Goal: Task Accomplishment & Management: Complete application form

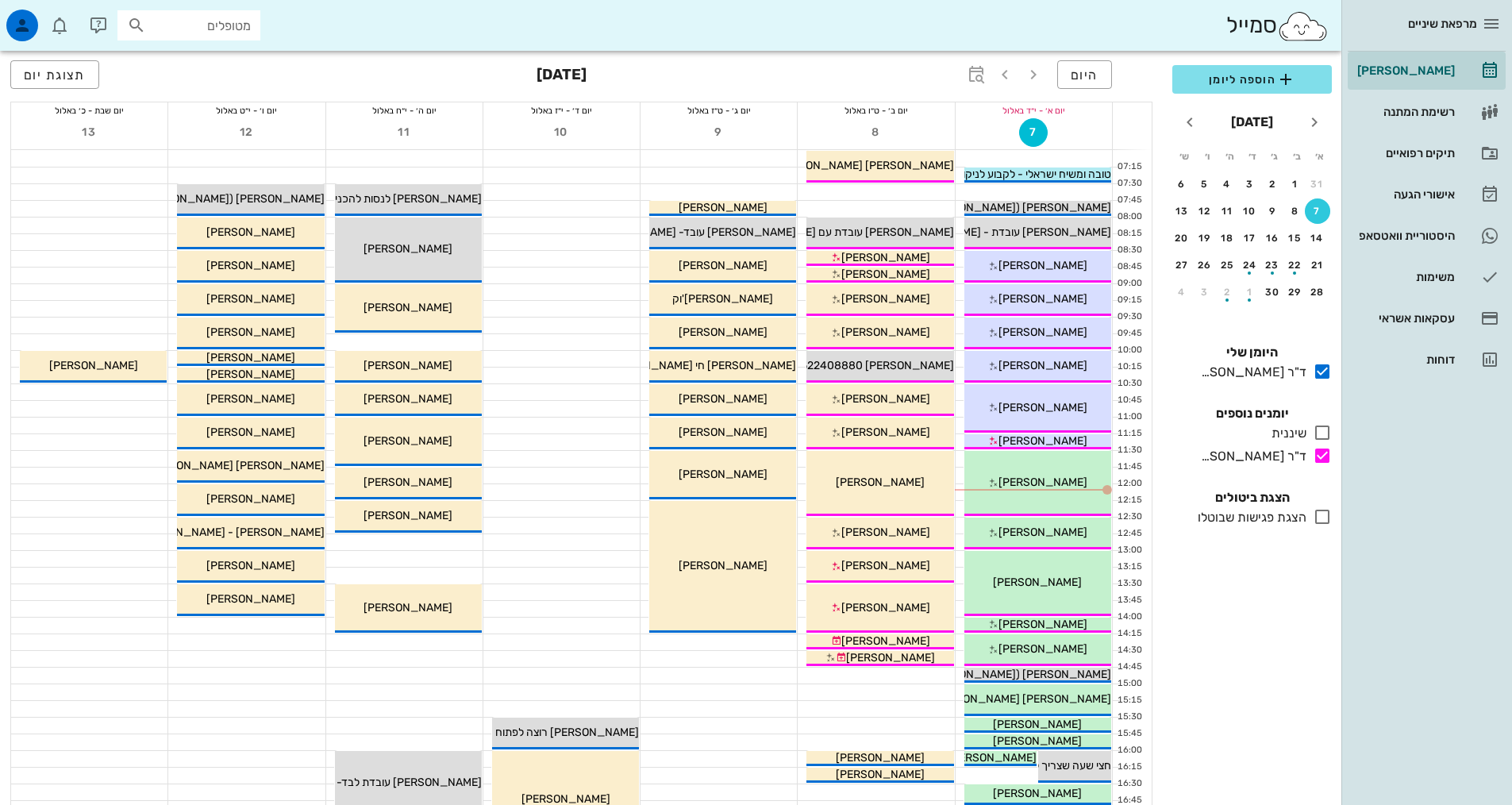
click at [1073, 494] on div "11:30 - 12:30 ד"ר [PERSON_NAME] [PERSON_NAME] (בן 71 ) תור ראשון עם ד"ר [PERSON…" at bounding box center [1037, 483] width 147 height 65
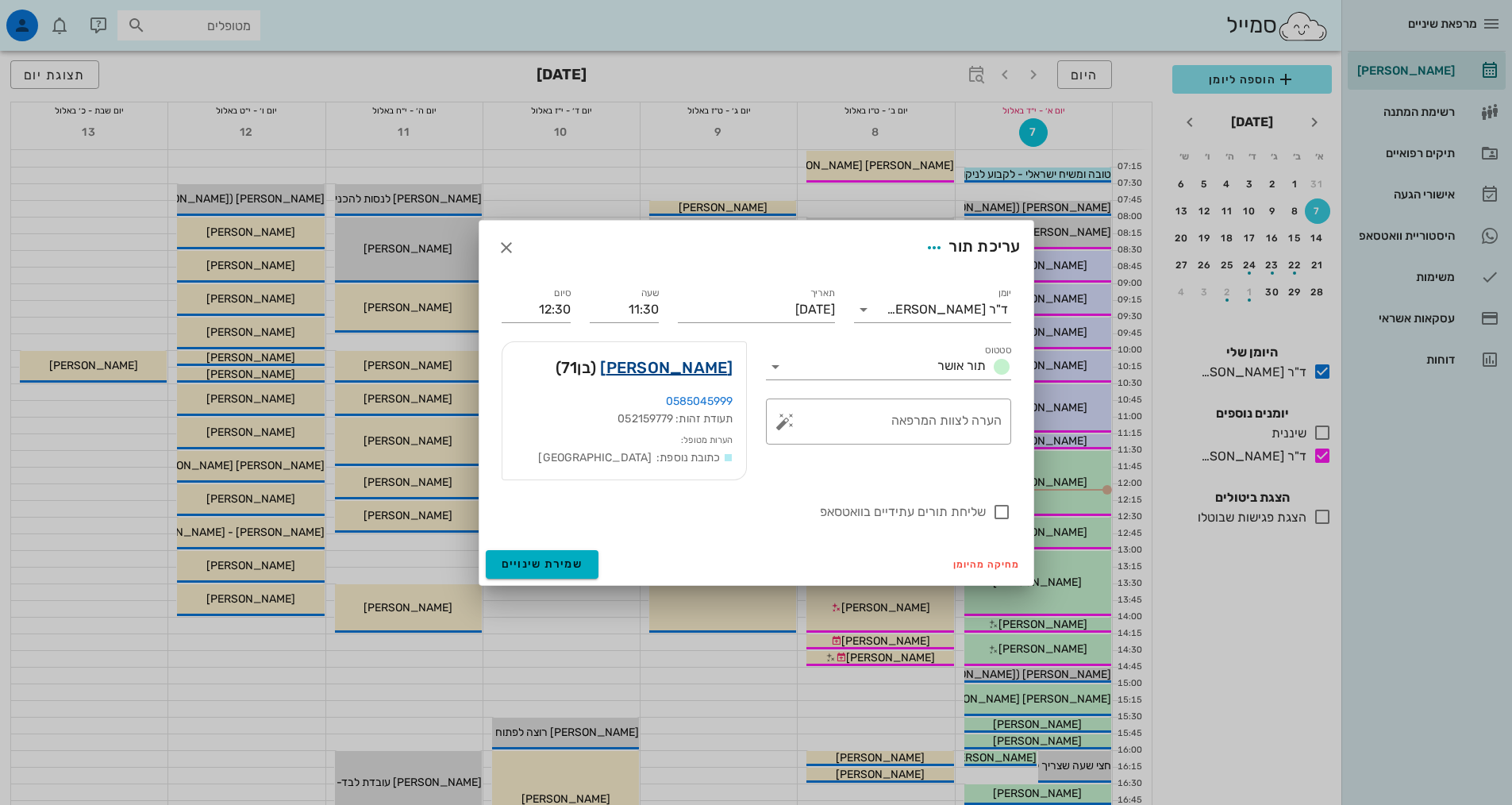
click at [681, 380] on link "[PERSON_NAME]" at bounding box center [666, 368] width 133 height 26
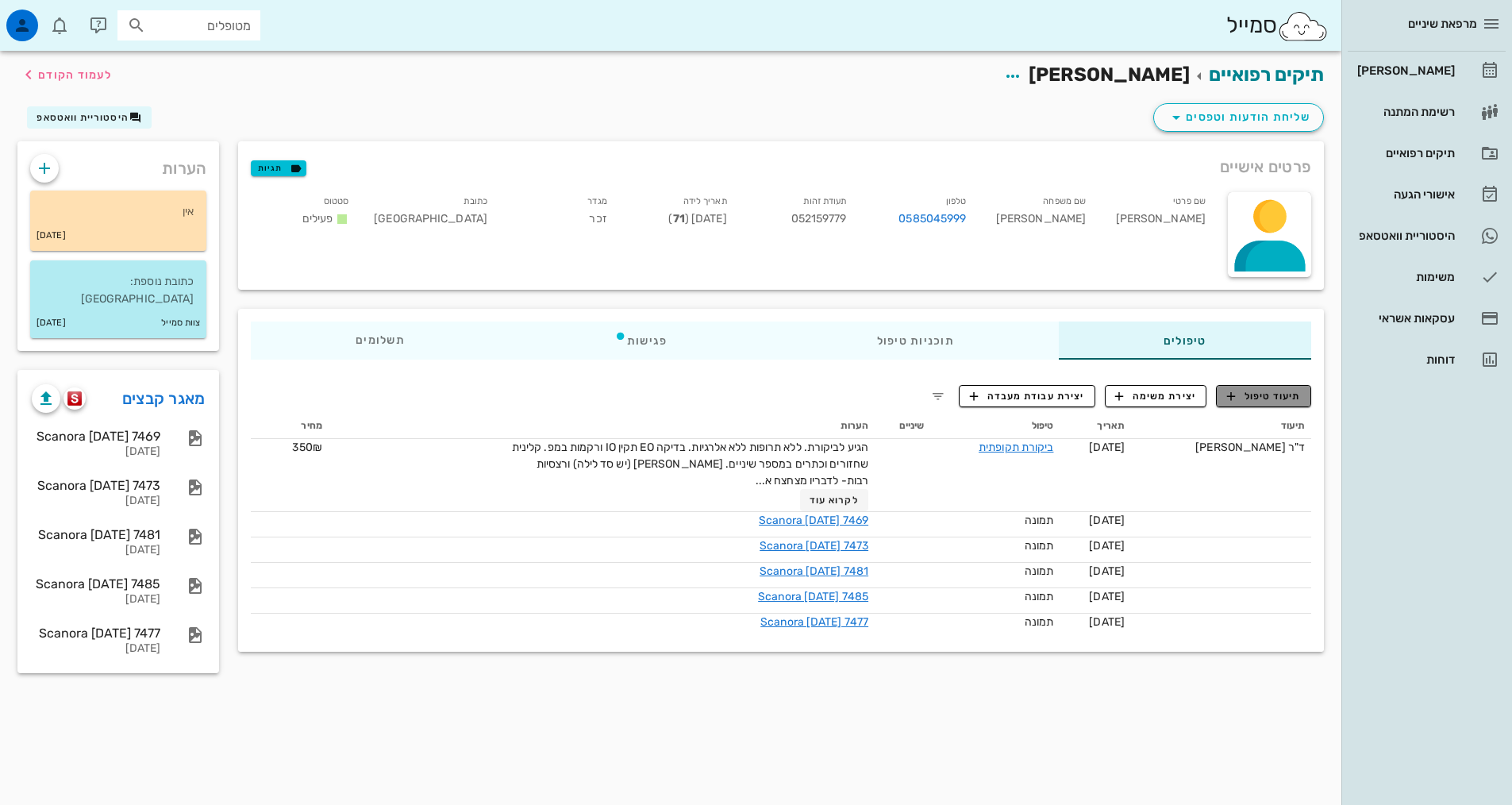
click at [1284, 390] on span "תיעוד טיפול" at bounding box center [1263, 396] width 74 height 15
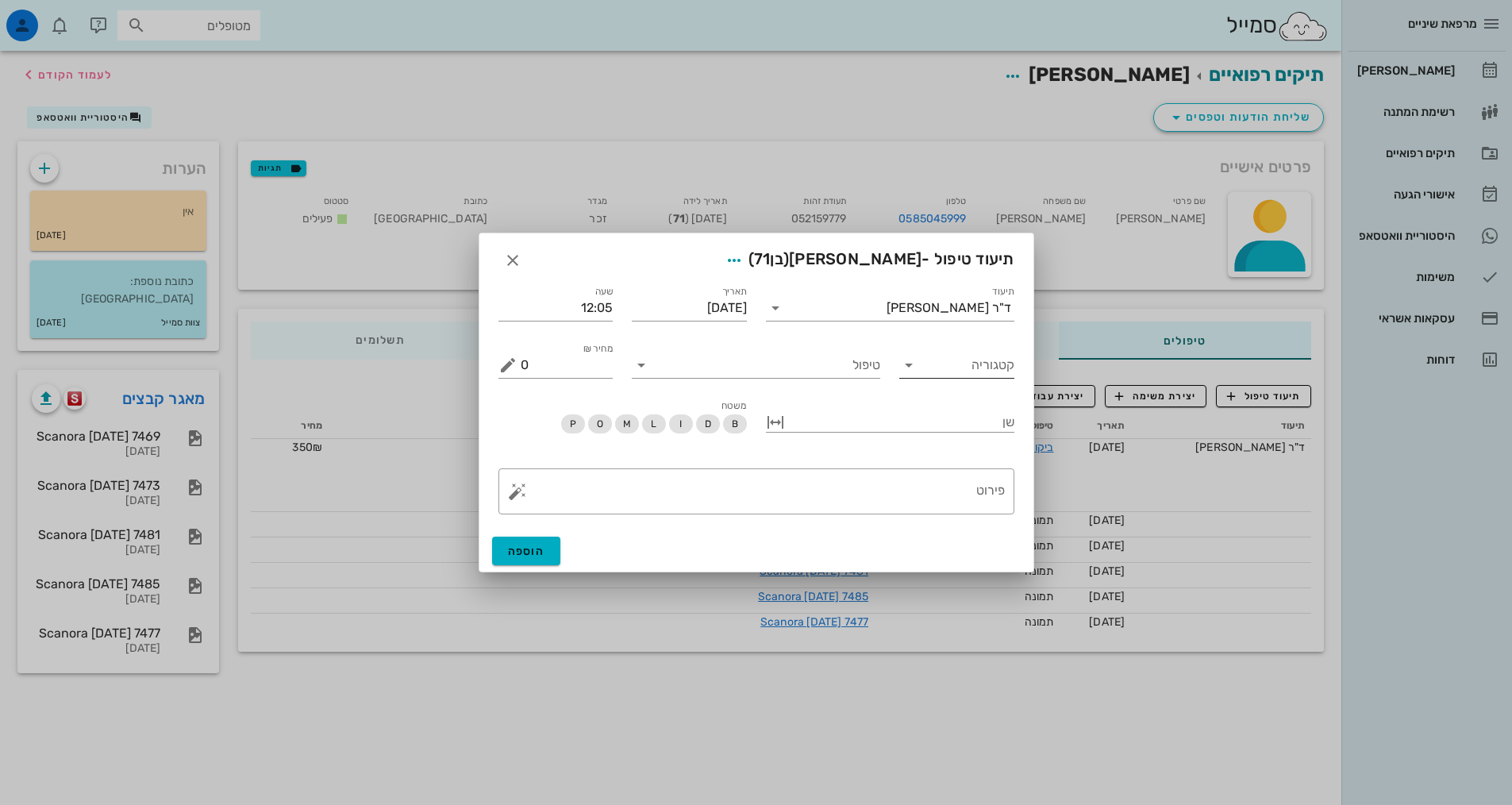
click at [937, 366] on input "קטגוריה" at bounding box center [969, 365] width 90 height 26
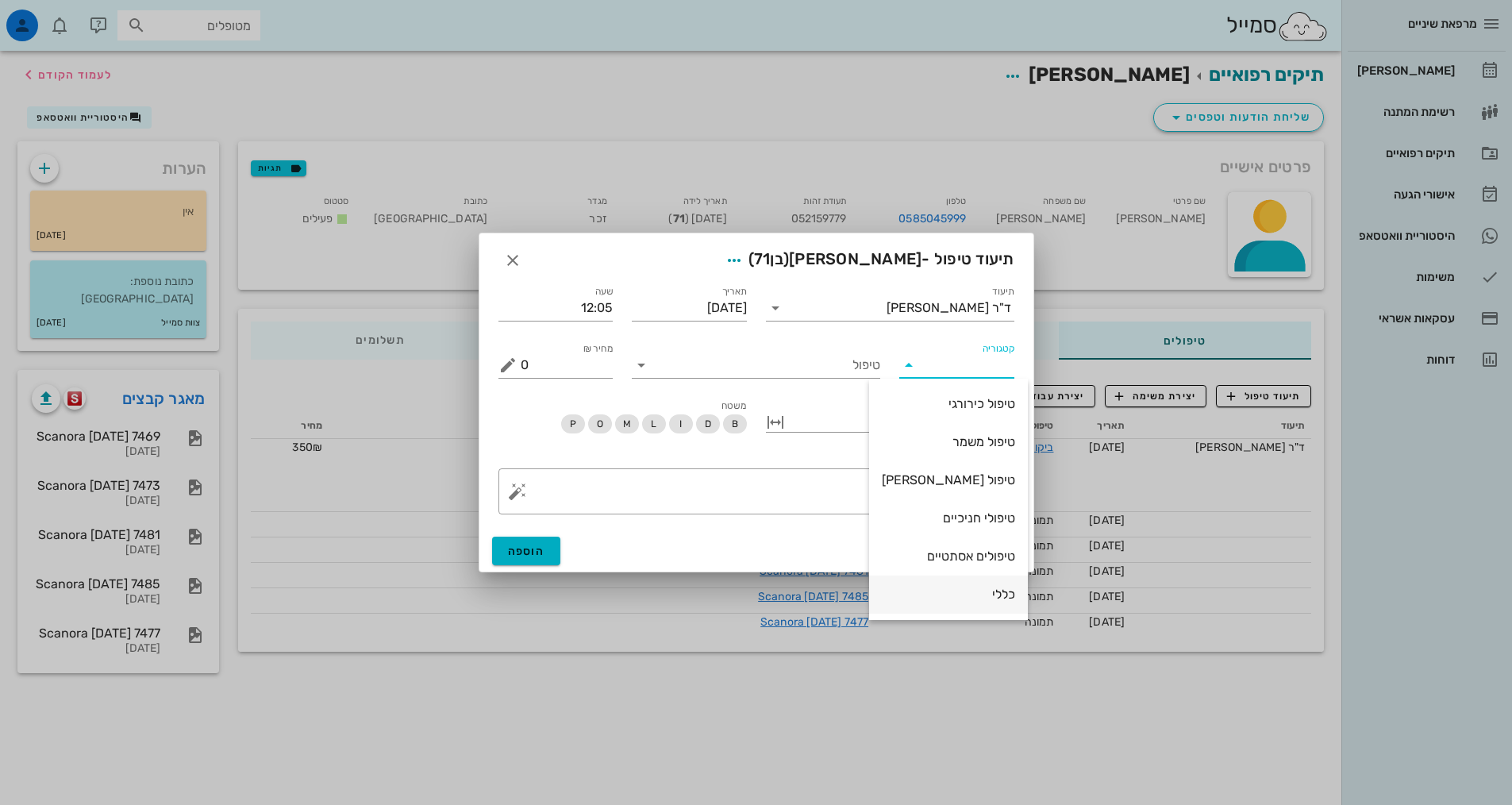
scroll to position [153, 0]
click at [955, 475] on div "פרותטיקה" at bounding box center [948, 479] width 134 height 15
type input "פרותטיקה"
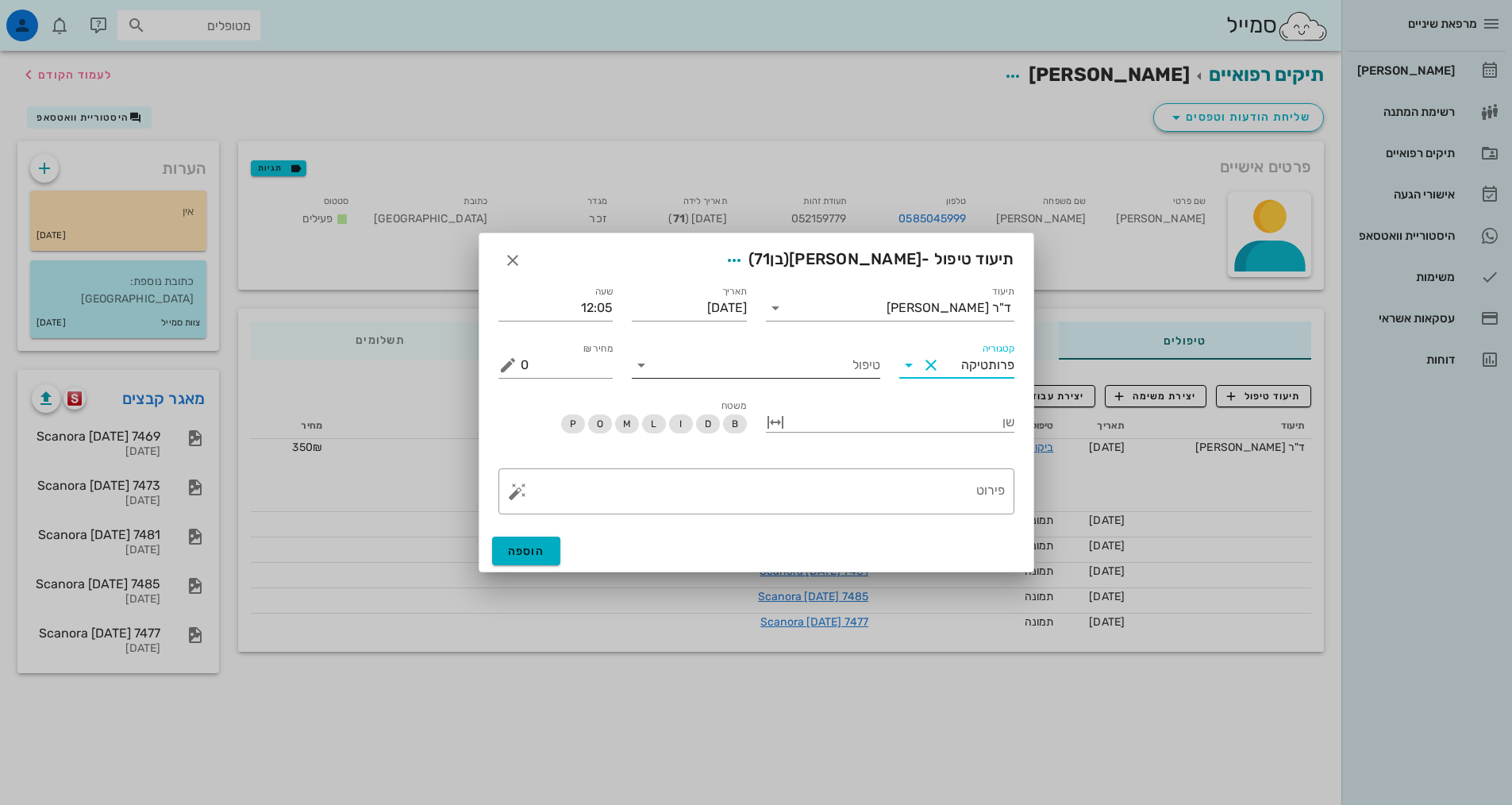
click at [720, 359] on input "טיפול" at bounding box center [767, 365] width 226 height 26
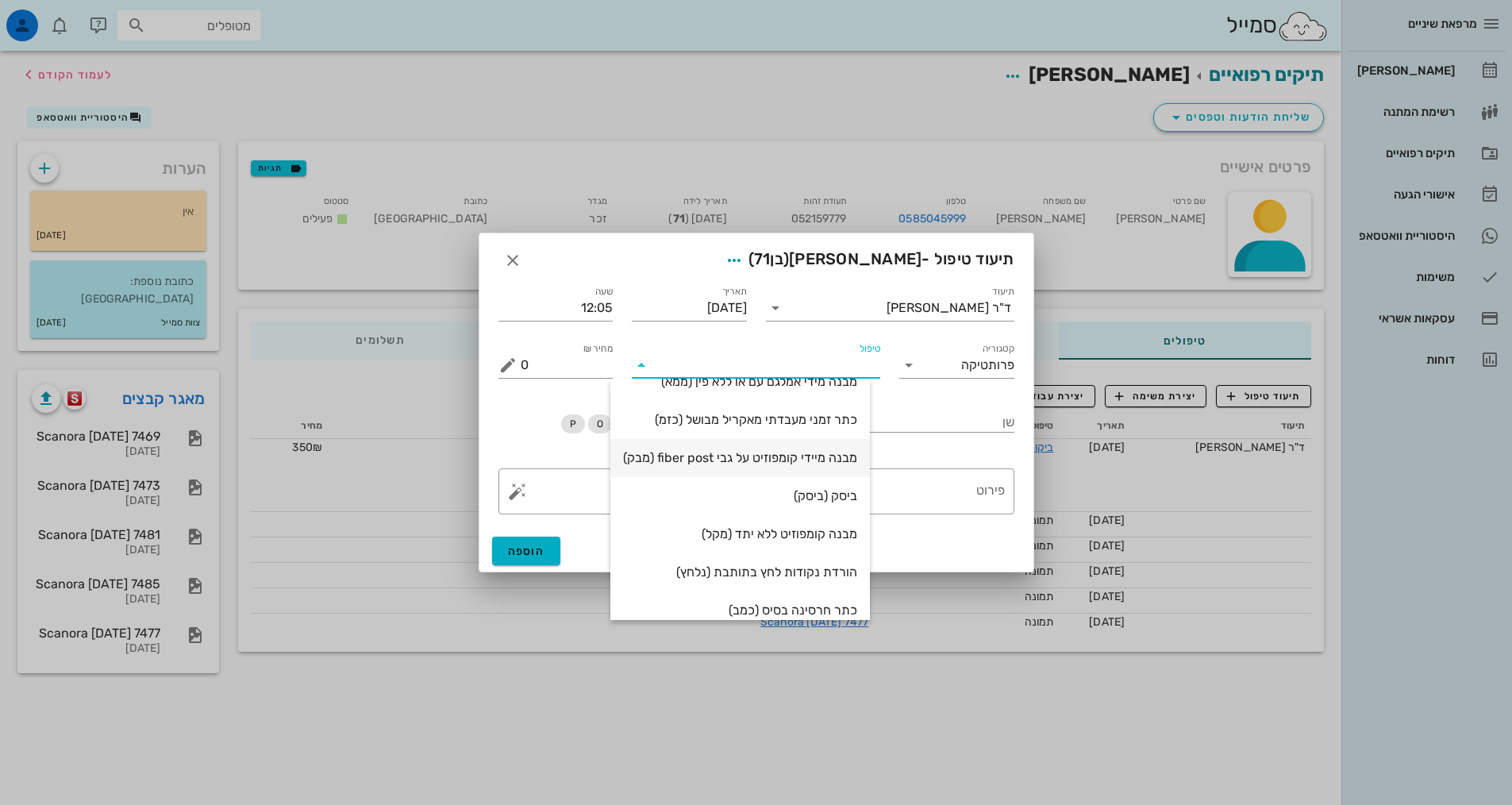
scroll to position [158, 0]
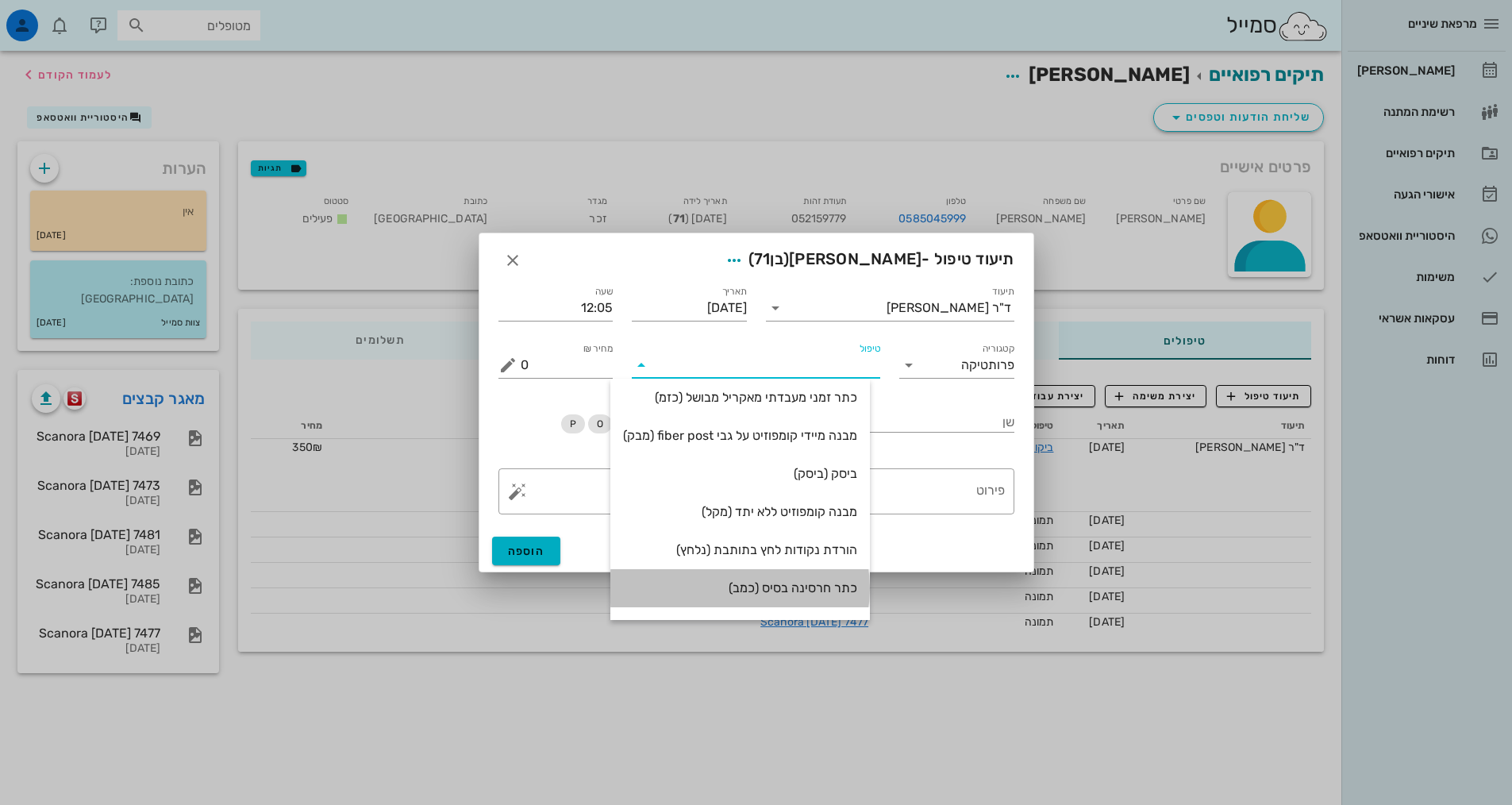
click at [789, 587] on div "כתר חרסינה בסיס (כמב)" at bounding box center [740, 588] width 234 height 15
type input "3900"
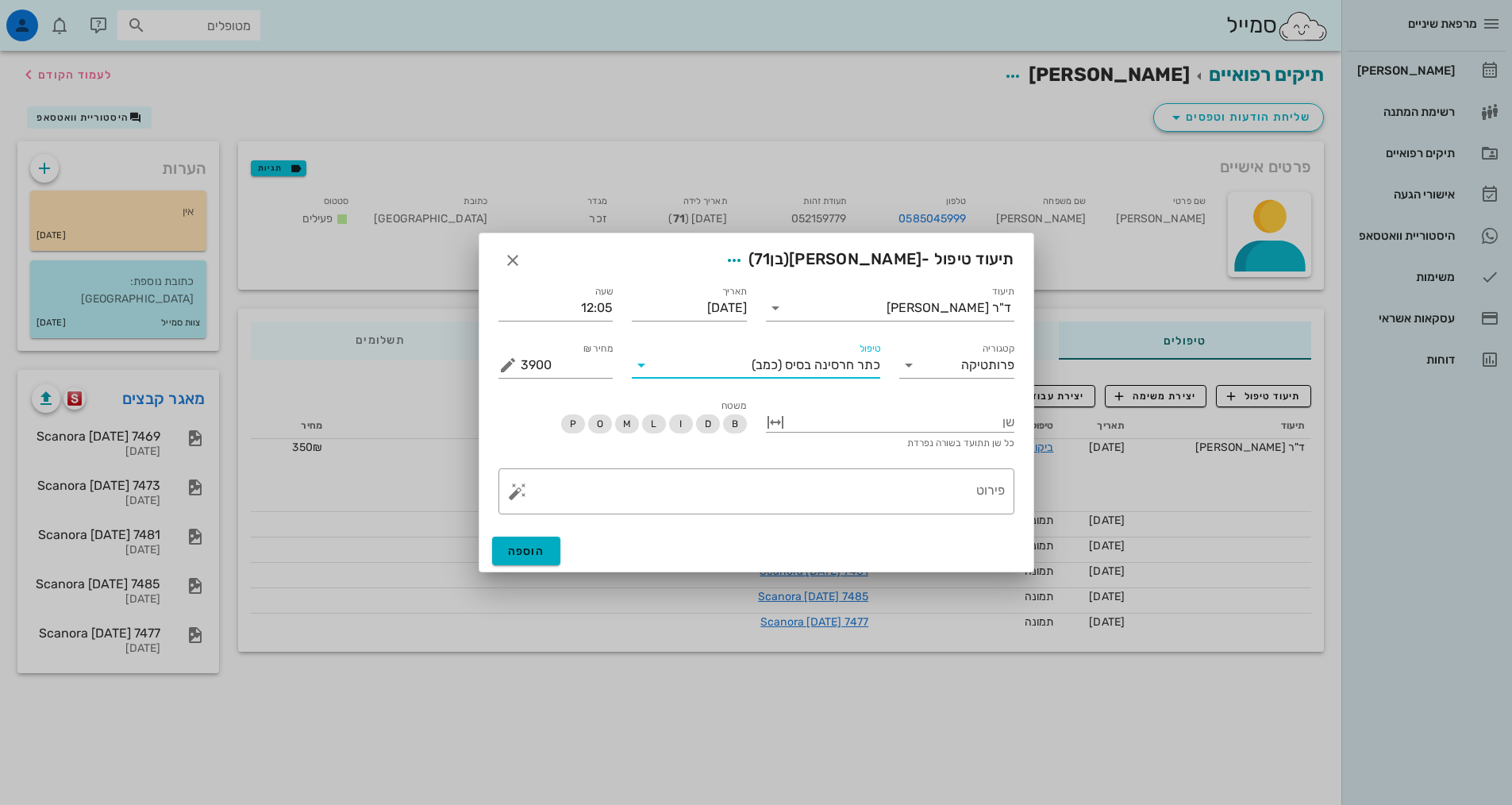
click at [787, 363] on span "כתר חרסינה בסיס" at bounding box center [832, 365] width 95 height 15
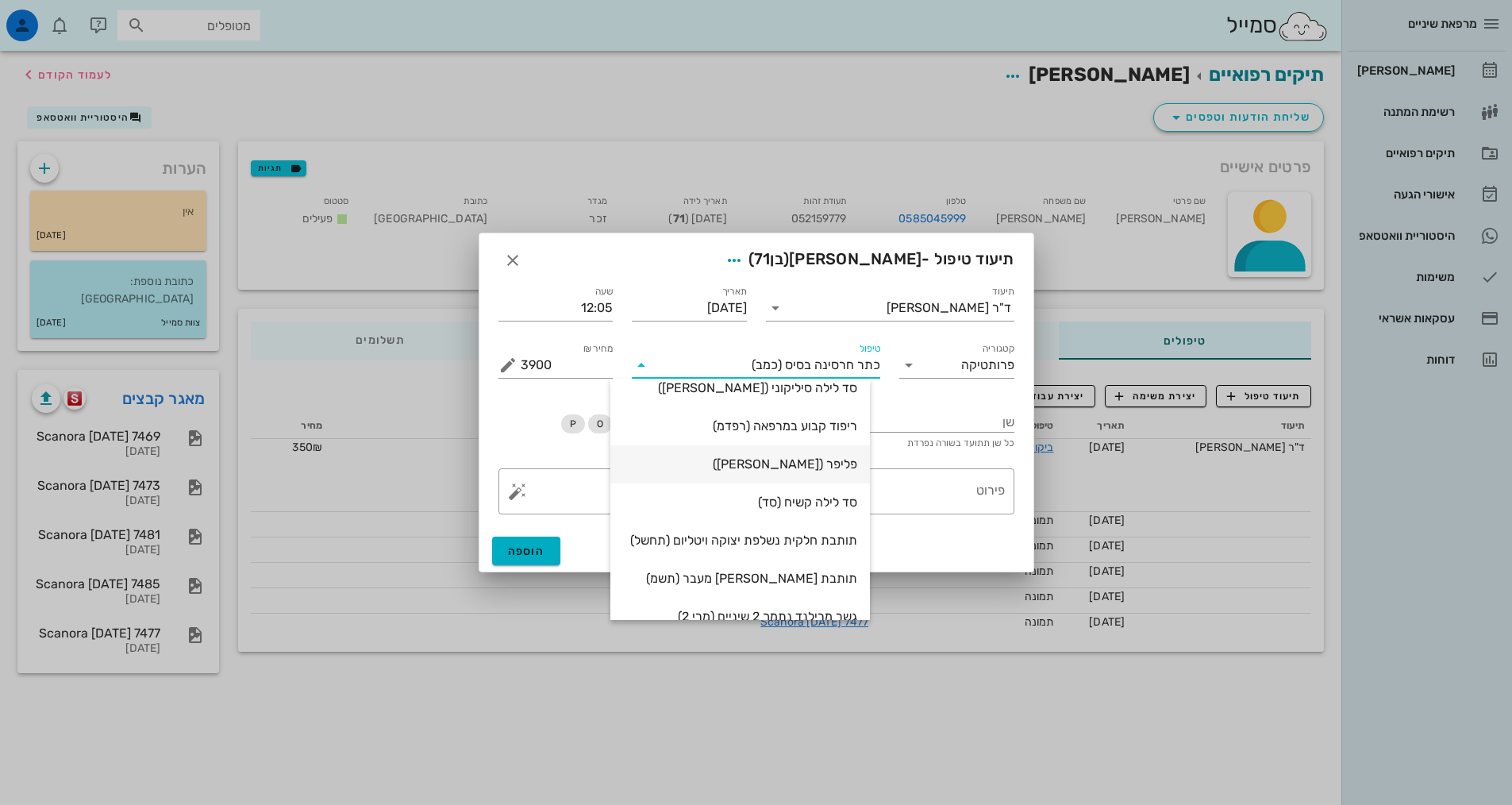
scroll to position [476, 0]
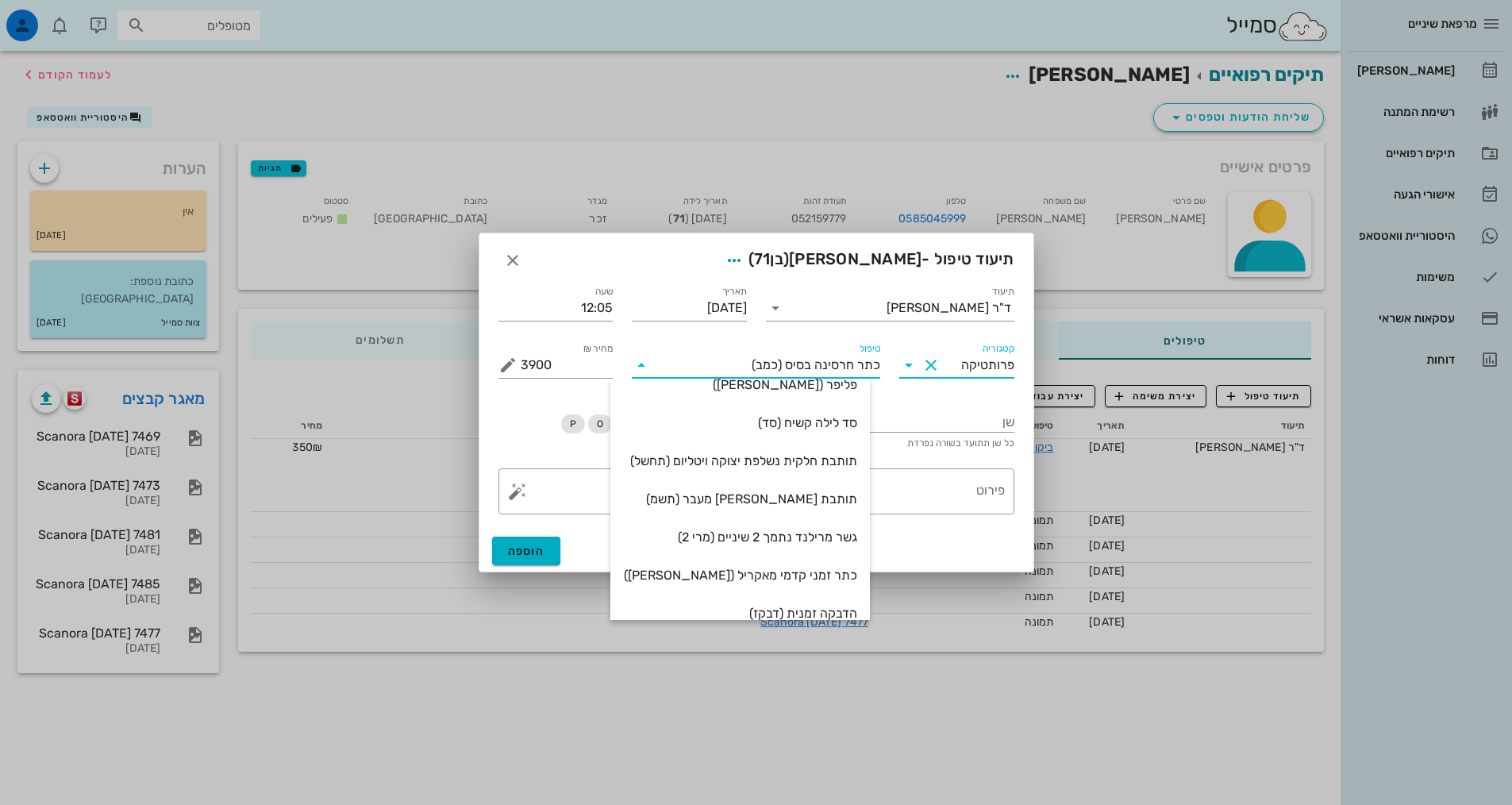
click at [970, 367] on input "פרותטיקה" at bounding box center [979, 365] width 71 height 26
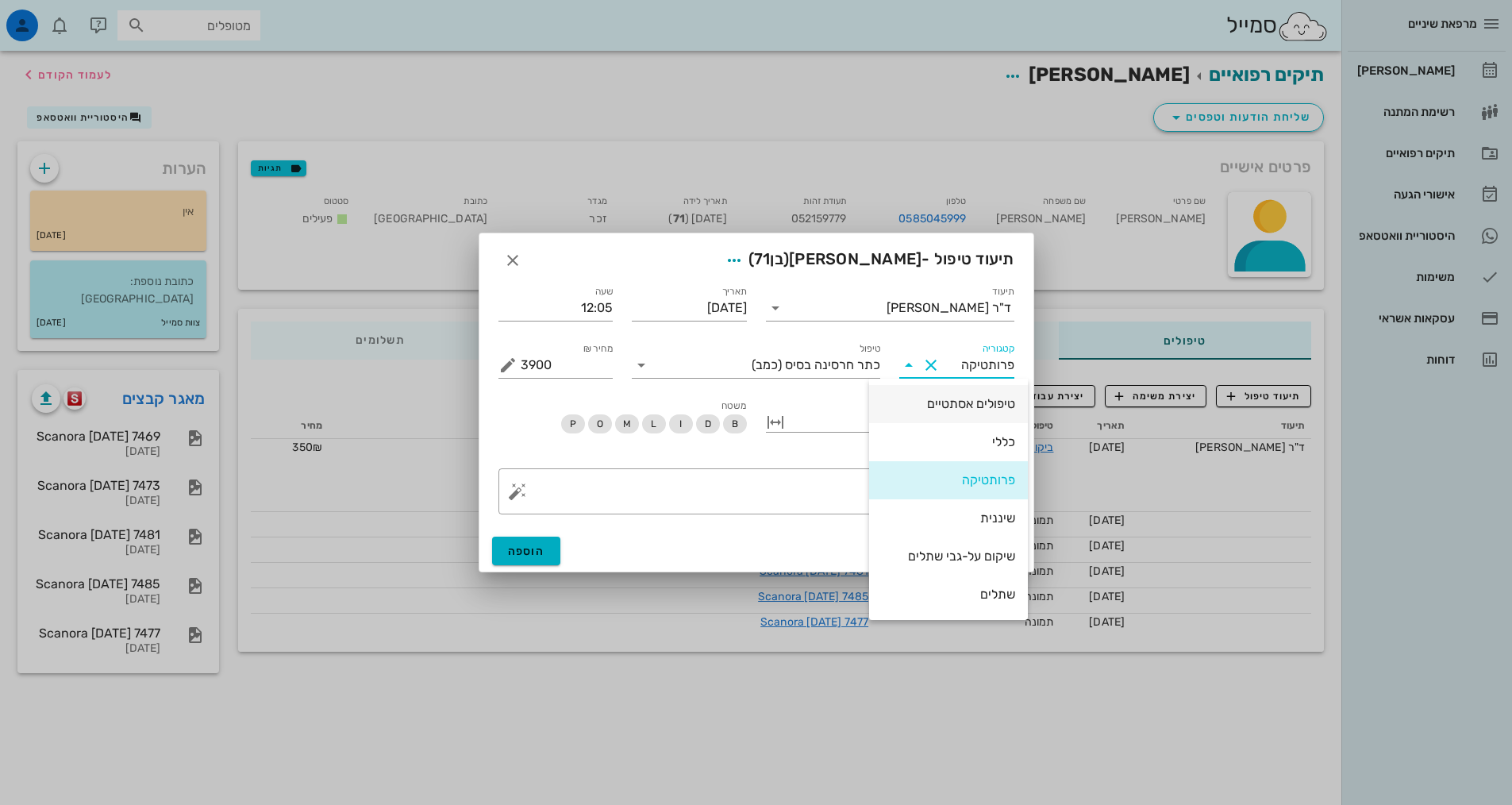
click at [949, 411] on div "טיפולים אסתטיים" at bounding box center [948, 403] width 134 height 15
type input "טיפולים אסתטיים"
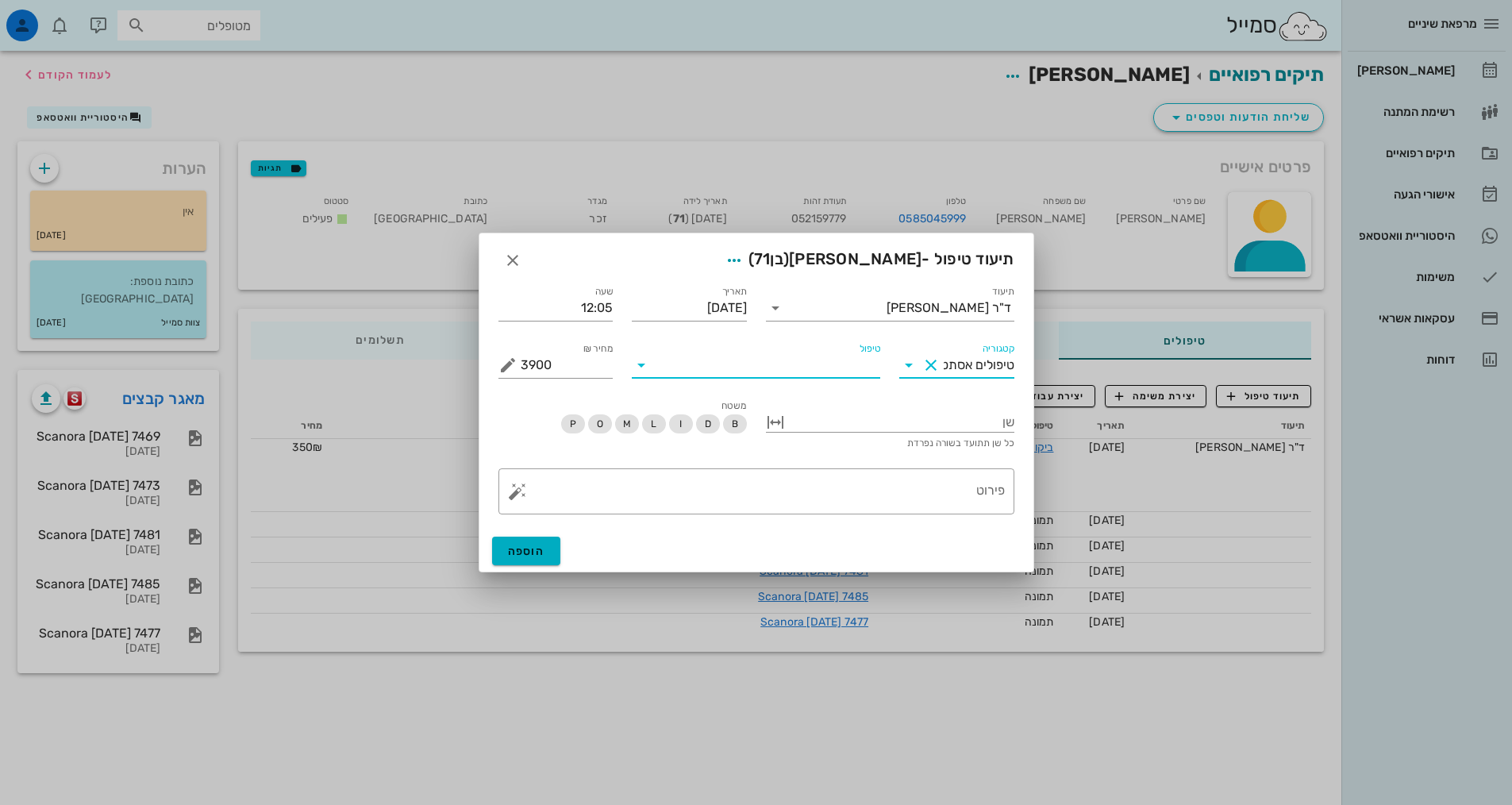
click at [847, 362] on input "טיפול" at bounding box center [767, 365] width 226 height 26
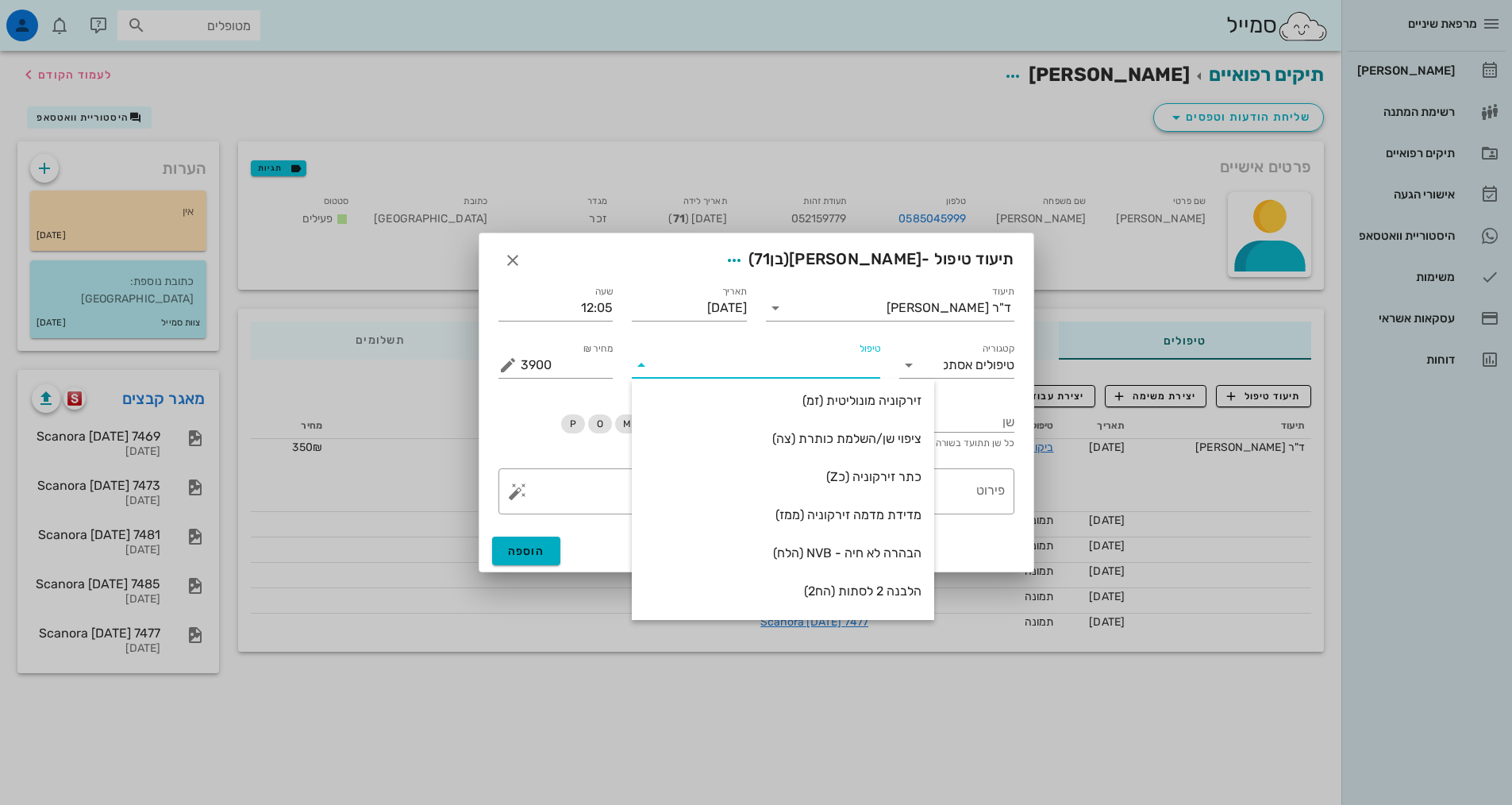
scroll to position [0, 0]
click at [811, 477] on div "כתר זירקוניה (כZ)" at bounding box center [783, 479] width 277 height 15
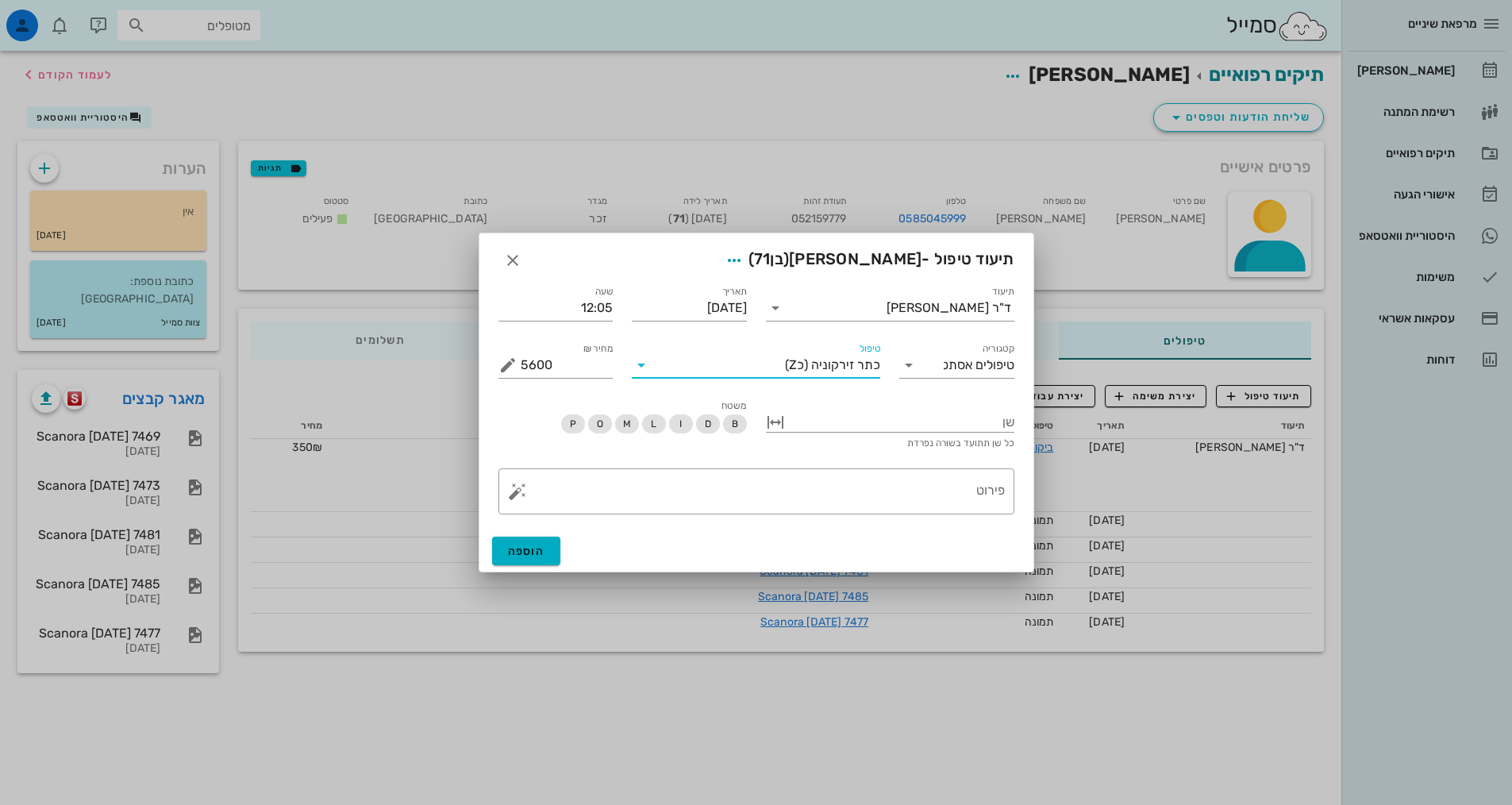
click at [679, 367] on input "טיפול" at bounding box center [719, 365] width 131 height 26
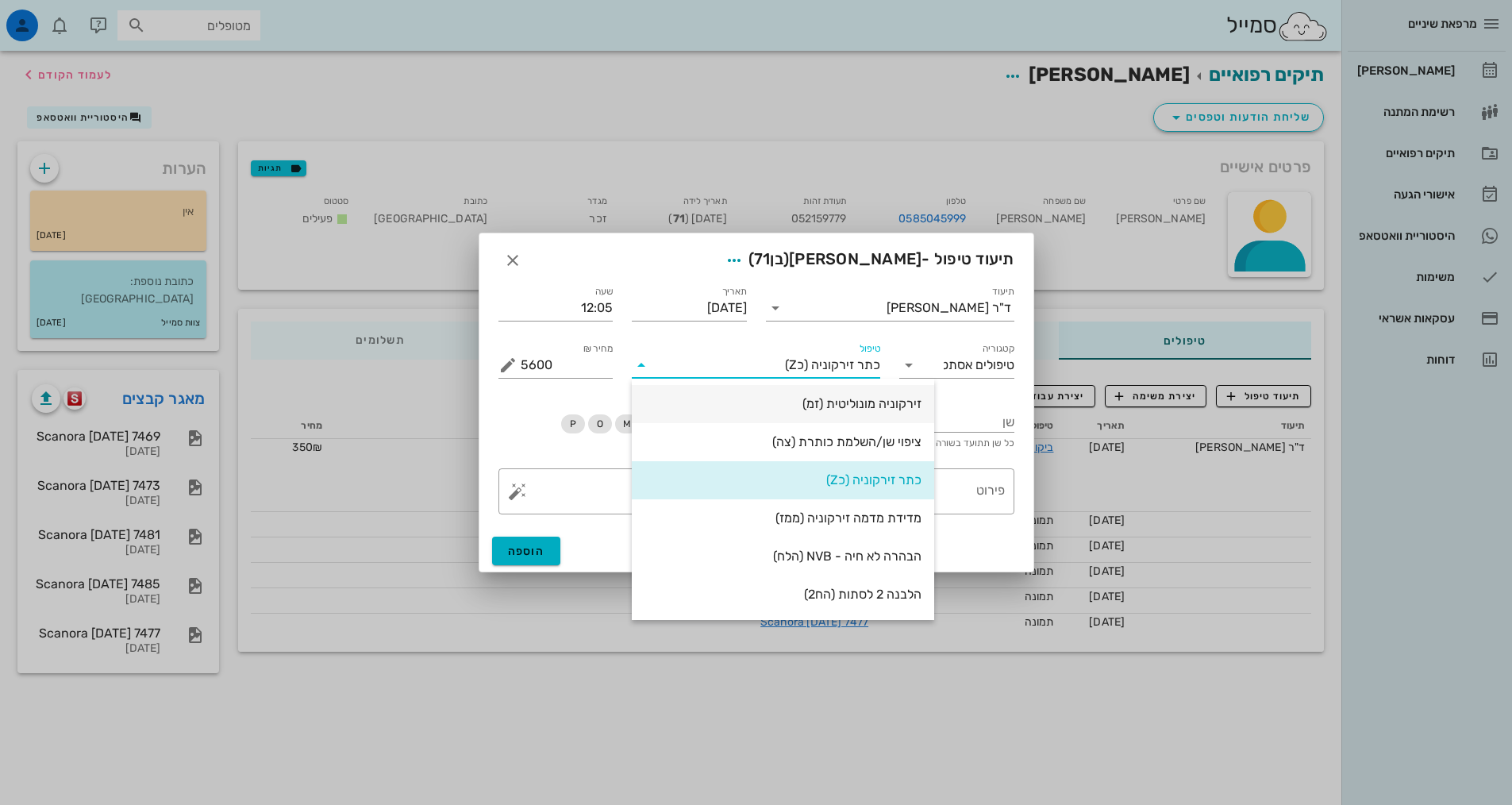
click at [752, 399] on div "זירקוניה מונוליטית (זמ)" at bounding box center [783, 403] width 277 height 15
type input "4500"
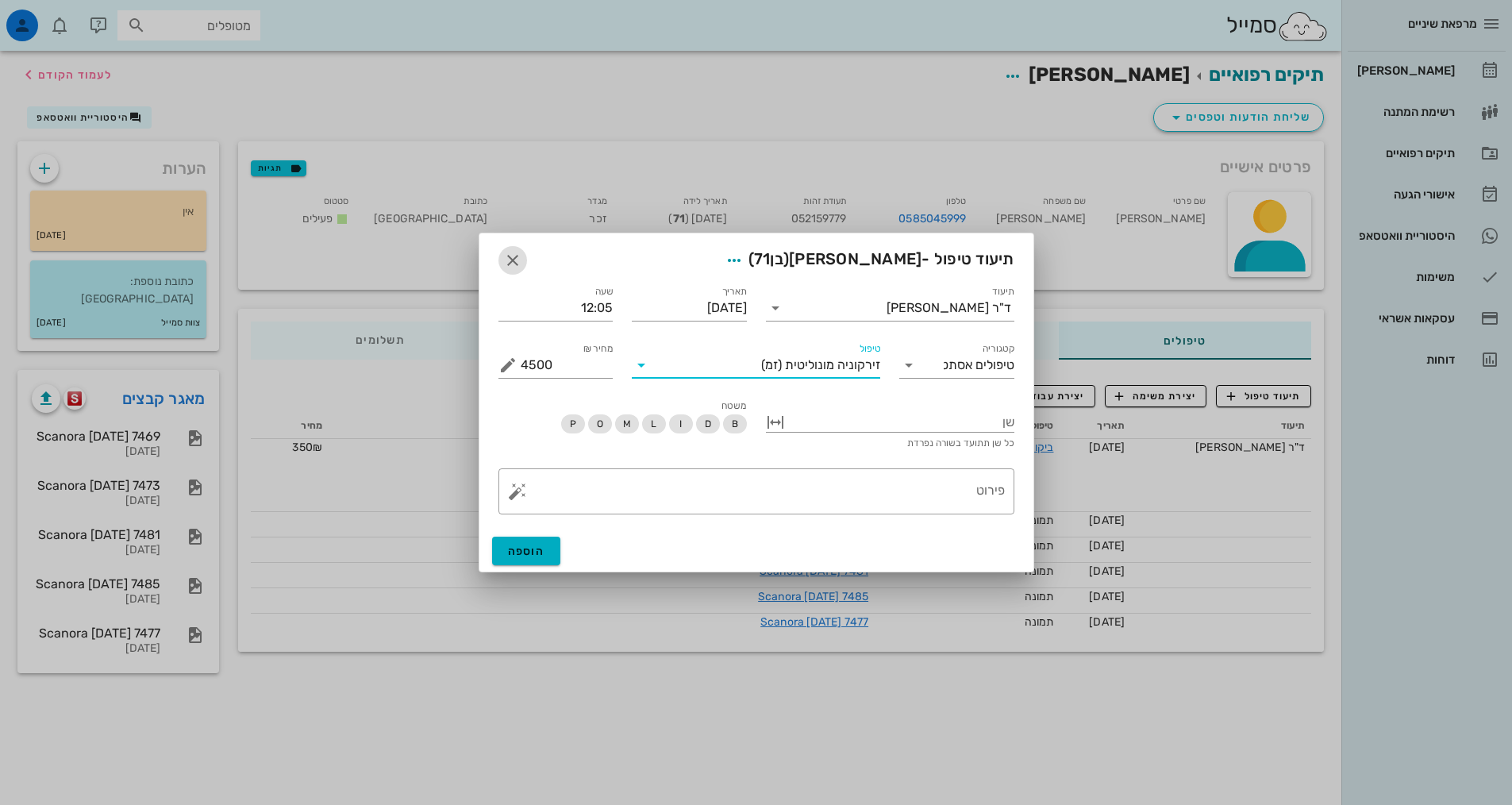
click at [511, 261] on icon "button" at bounding box center [512, 260] width 19 height 19
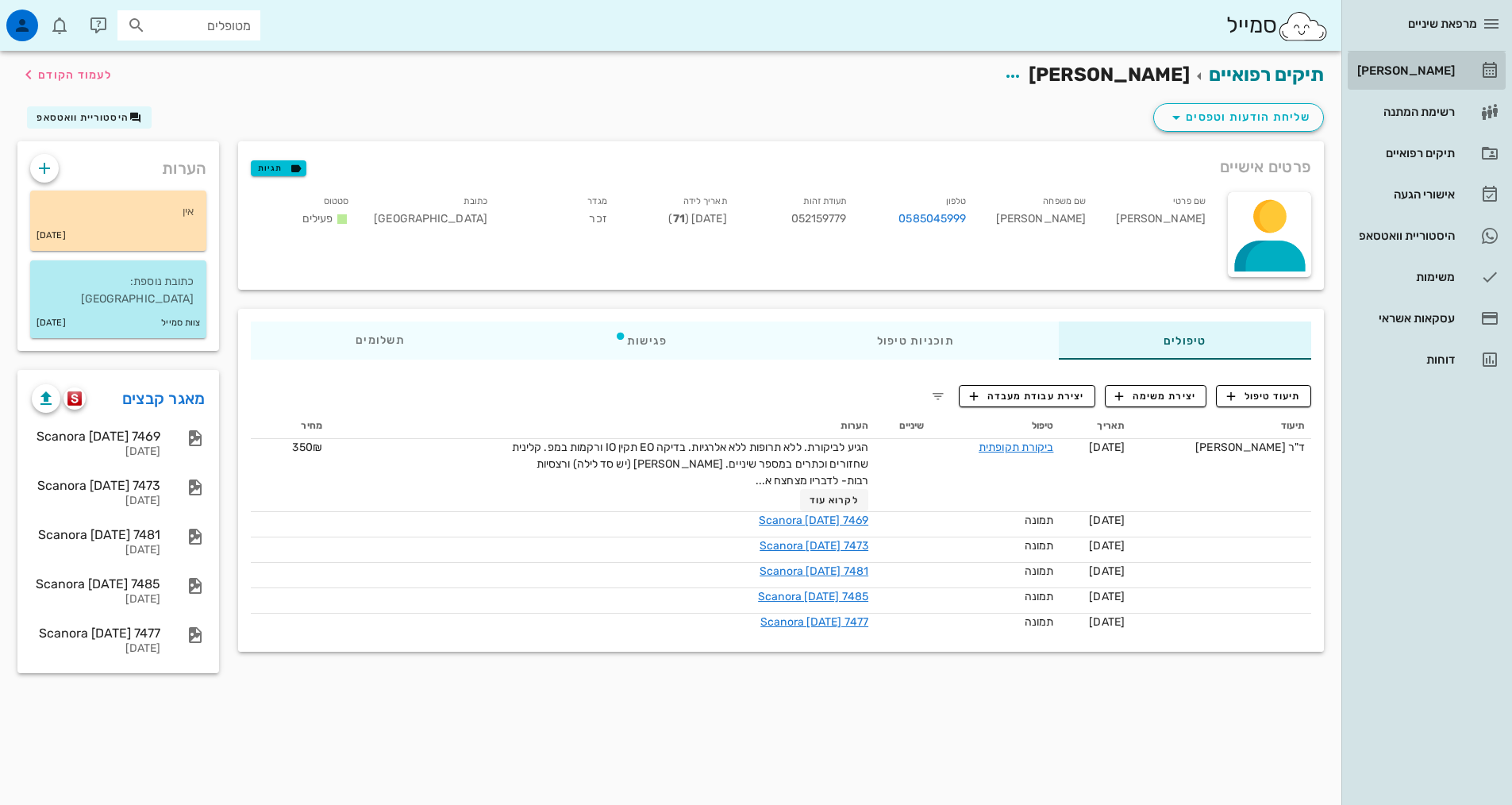
click at [1397, 77] on div "[PERSON_NAME]" at bounding box center [1404, 71] width 100 height 26
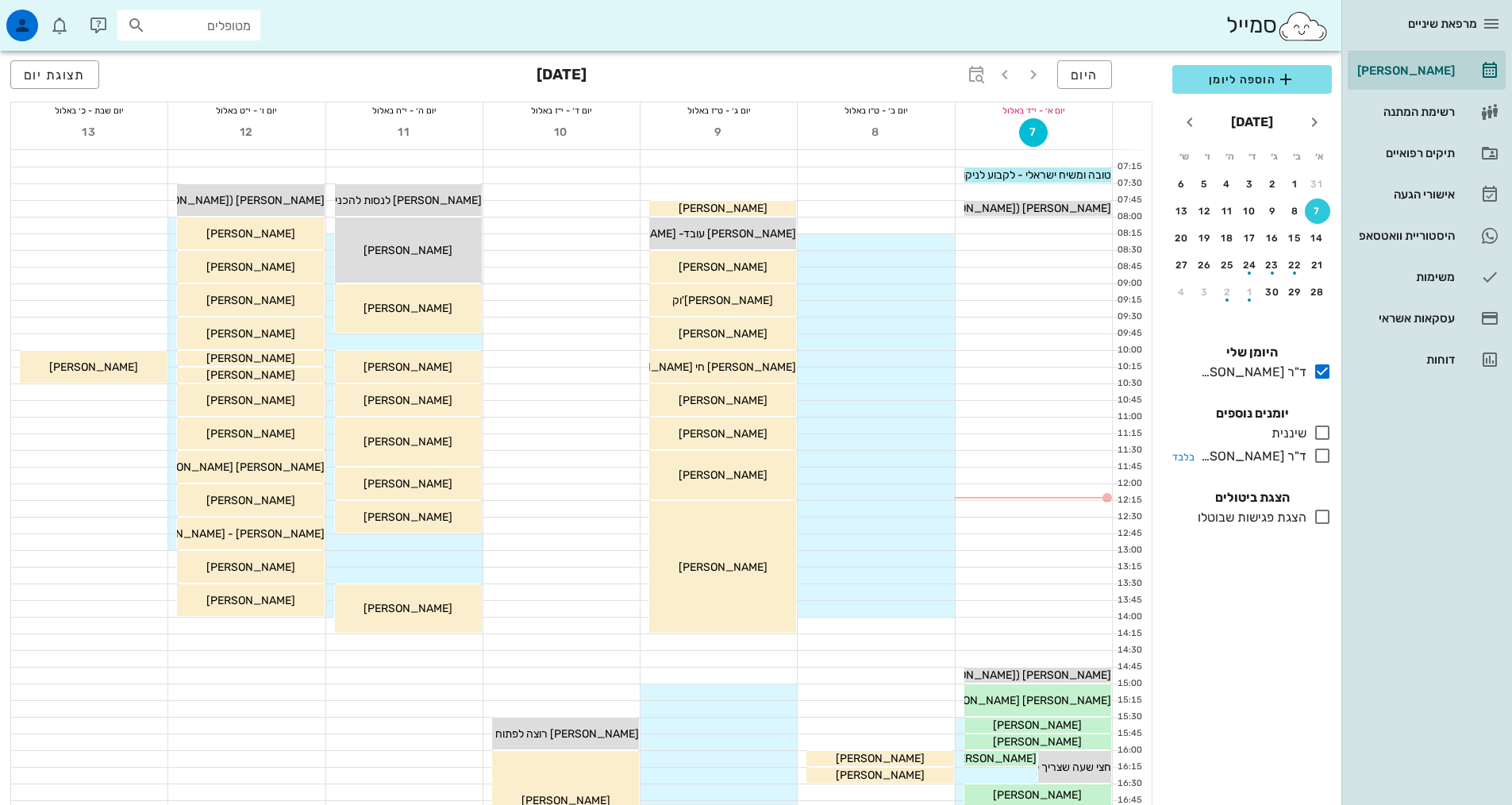
click at [1319, 457] on icon at bounding box center [1321, 455] width 19 height 19
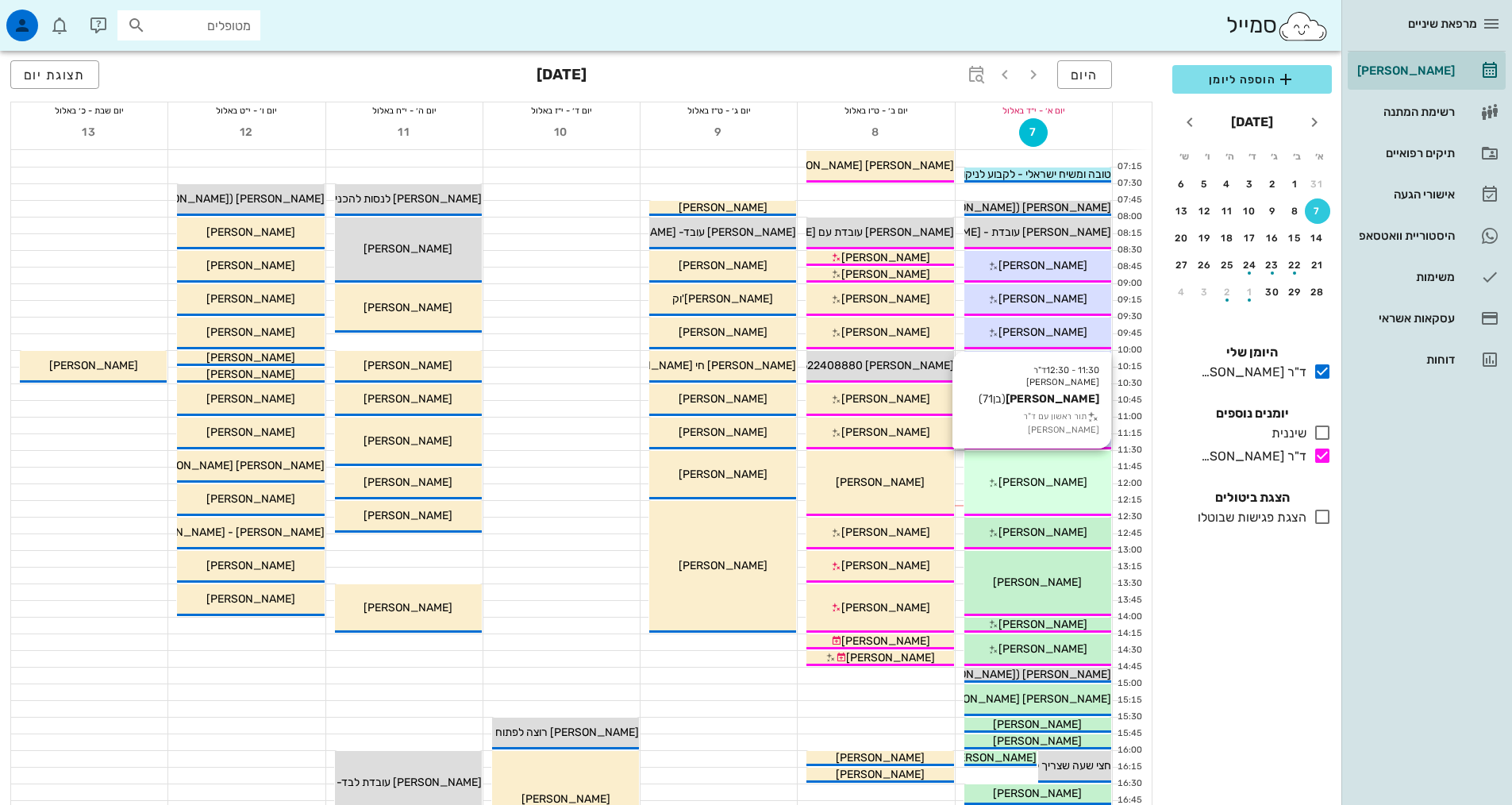
click at [1057, 500] on div "11:30 - 12:30 ד"ר [PERSON_NAME] [PERSON_NAME] (בן 71 ) תור ראשון עם ד"ר [PERSON…" at bounding box center [1037, 483] width 147 height 65
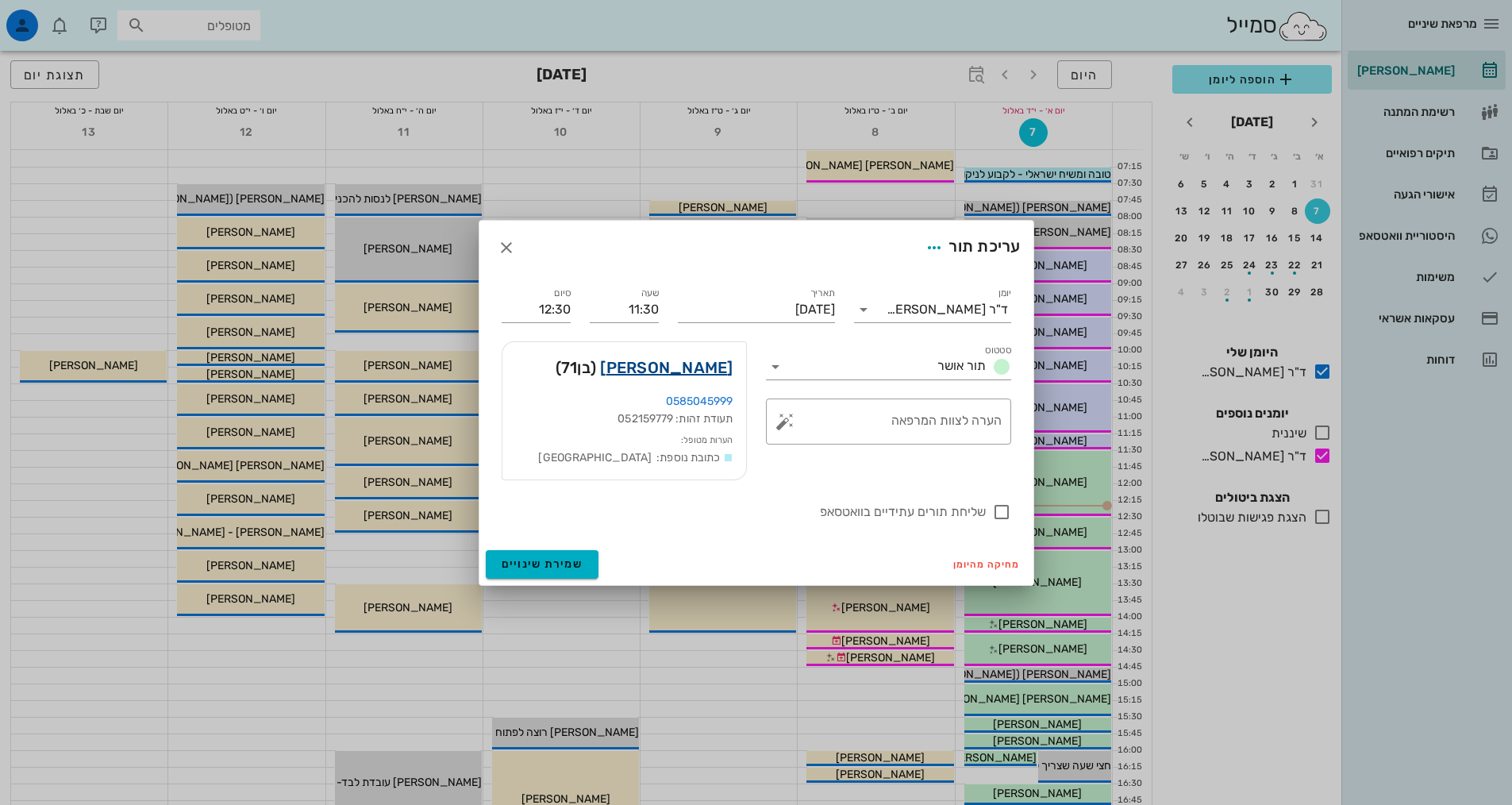
click at [698, 367] on link "[PERSON_NAME]" at bounding box center [666, 368] width 133 height 26
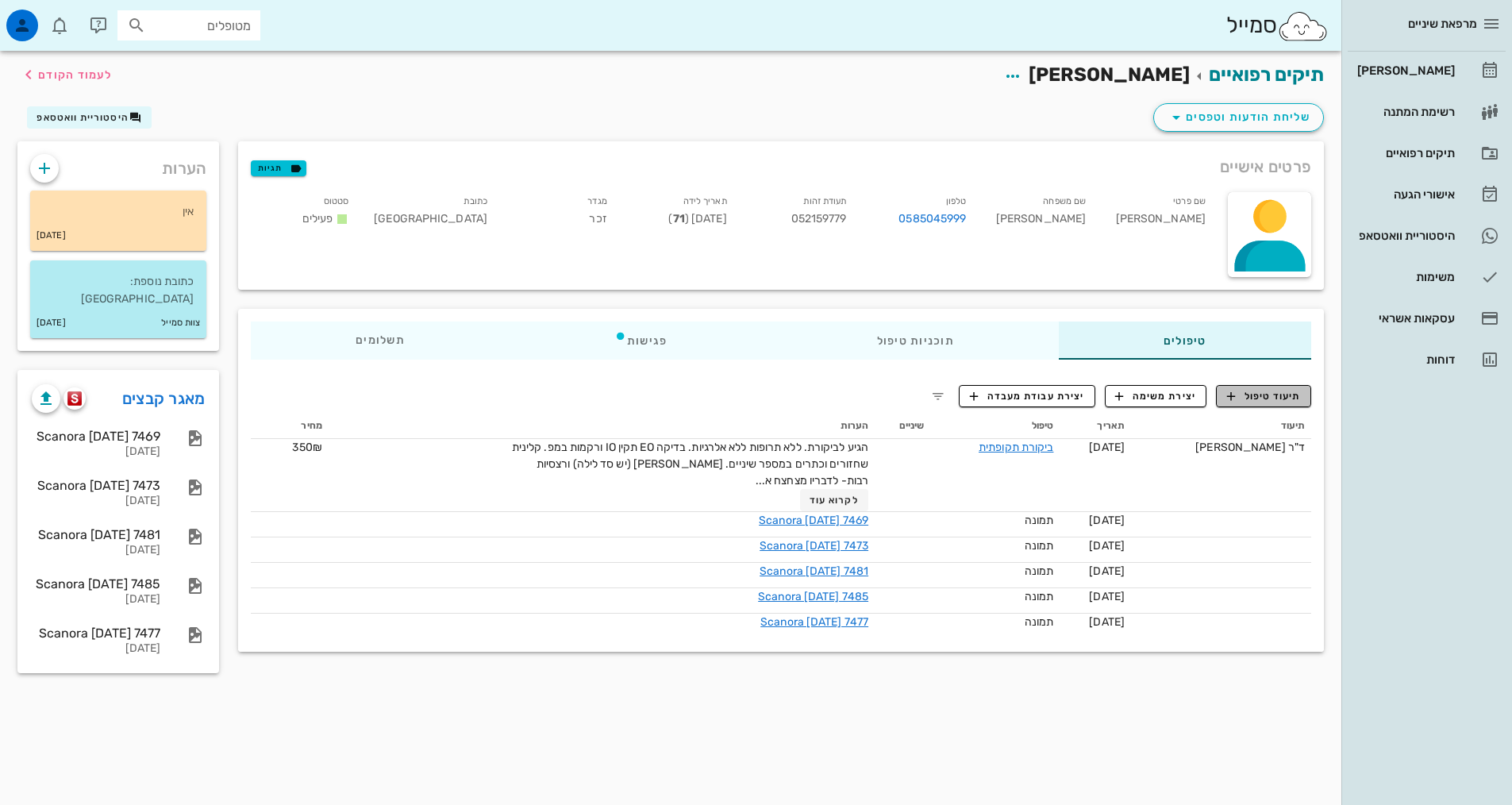
click at [1269, 398] on span "תיעוד טיפול" at bounding box center [1263, 396] width 74 height 15
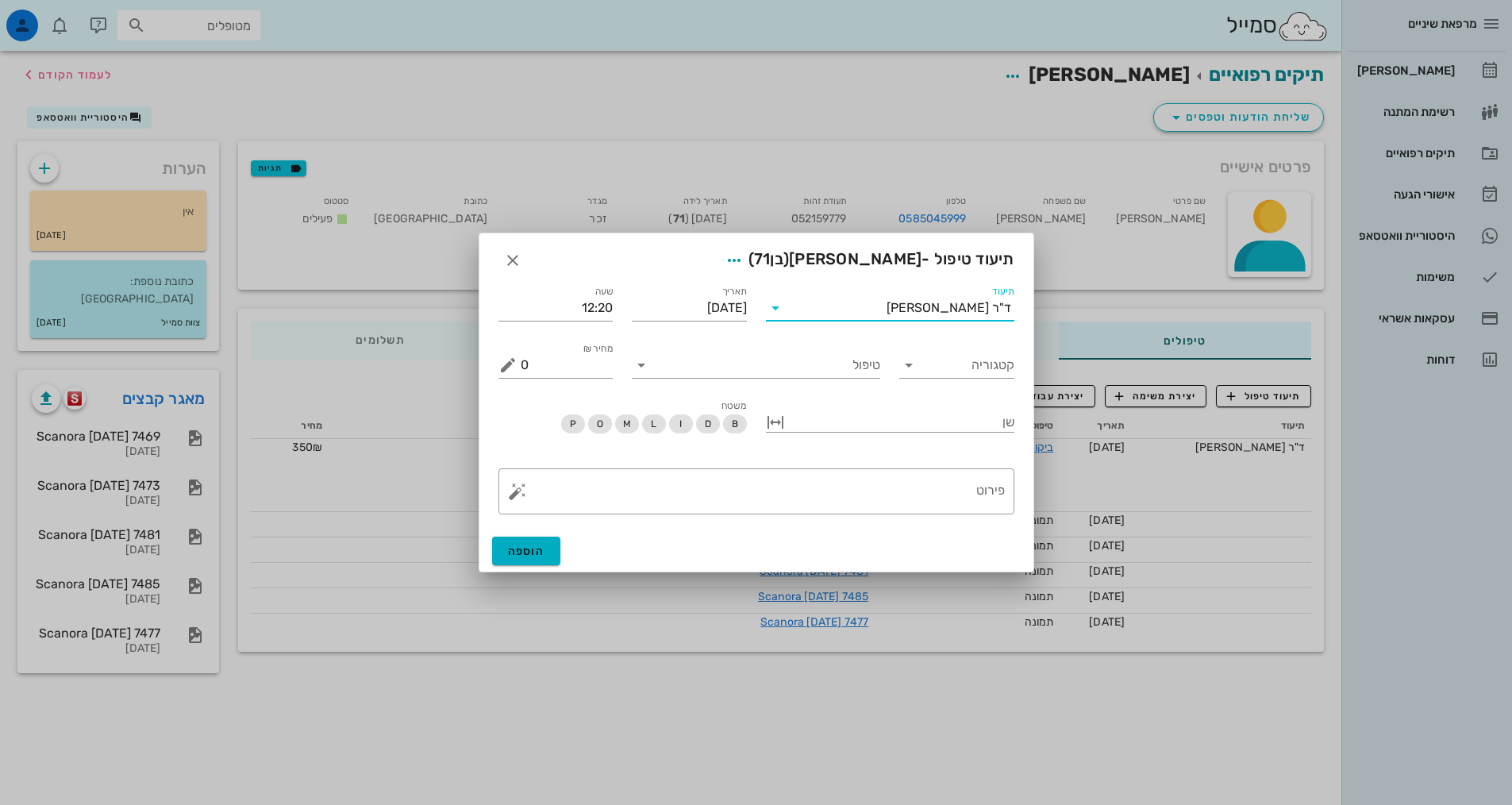
click at [886, 317] on input "תיעוד" at bounding box center [837, 308] width 98 height 26
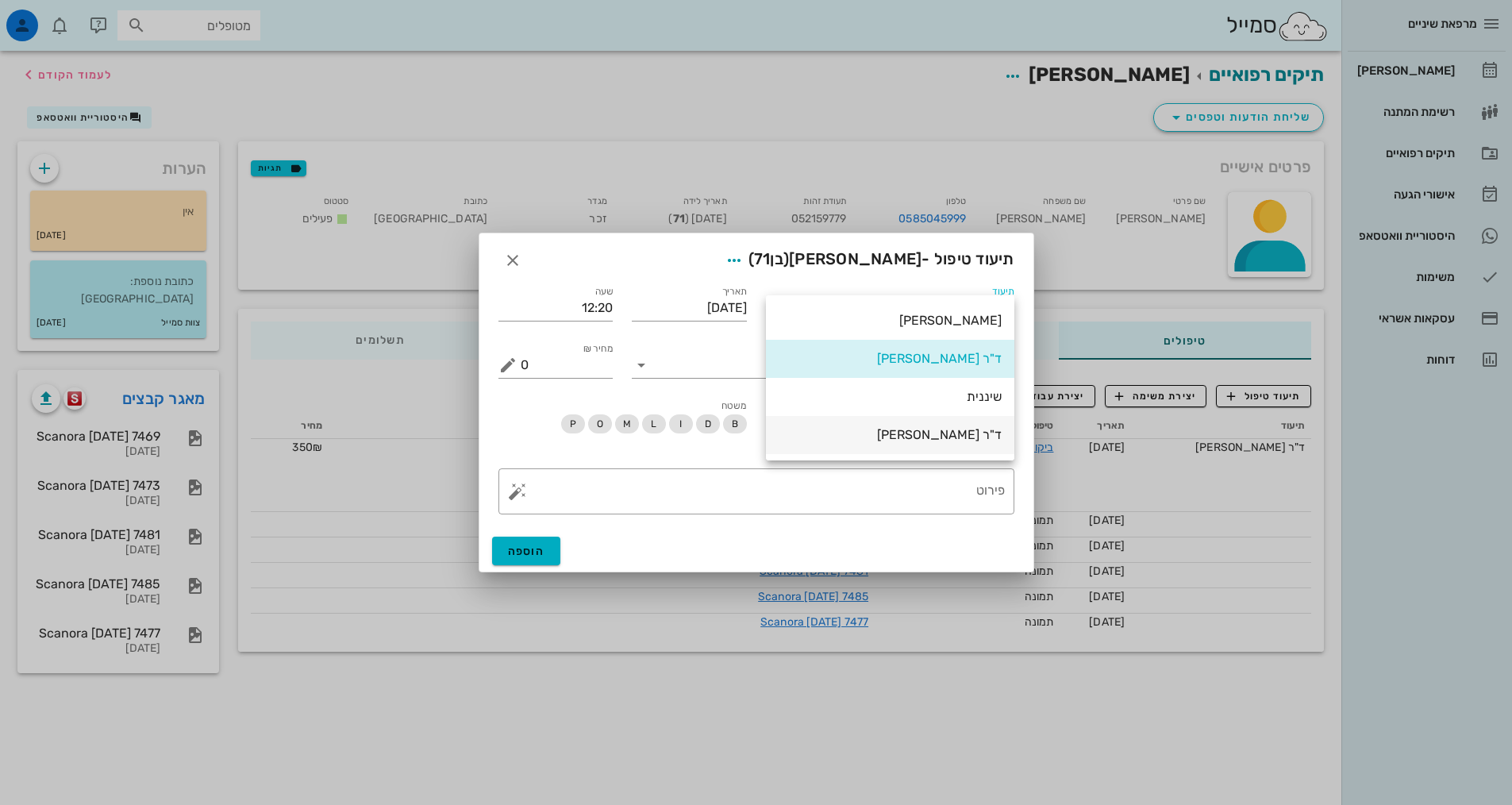
click at [926, 443] on div "ד"ר [PERSON_NAME]" at bounding box center [889, 434] width 223 height 34
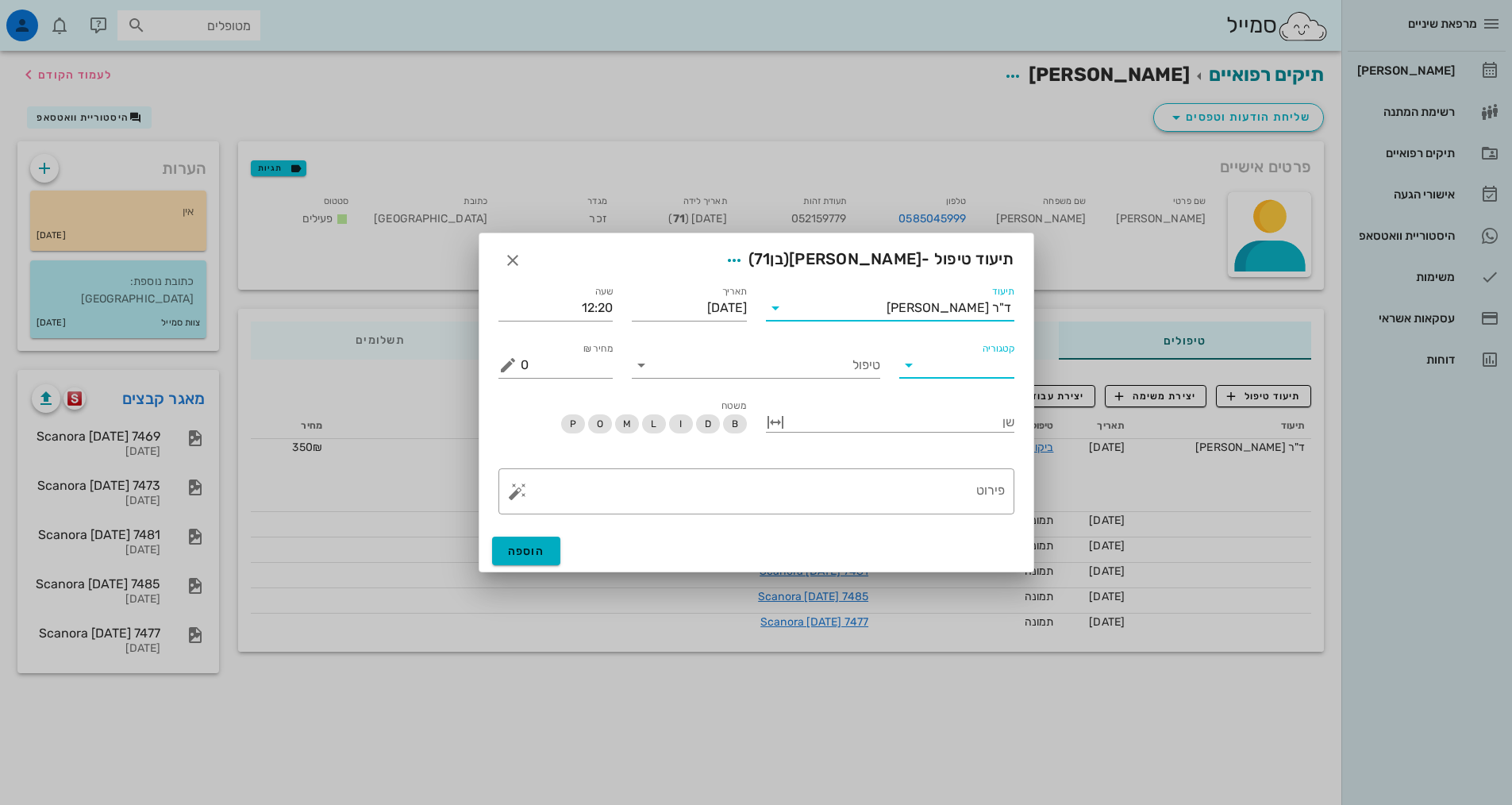
click at [966, 366] on input "קטגוריה" at bounding box center [969, 365] width 90 height 26
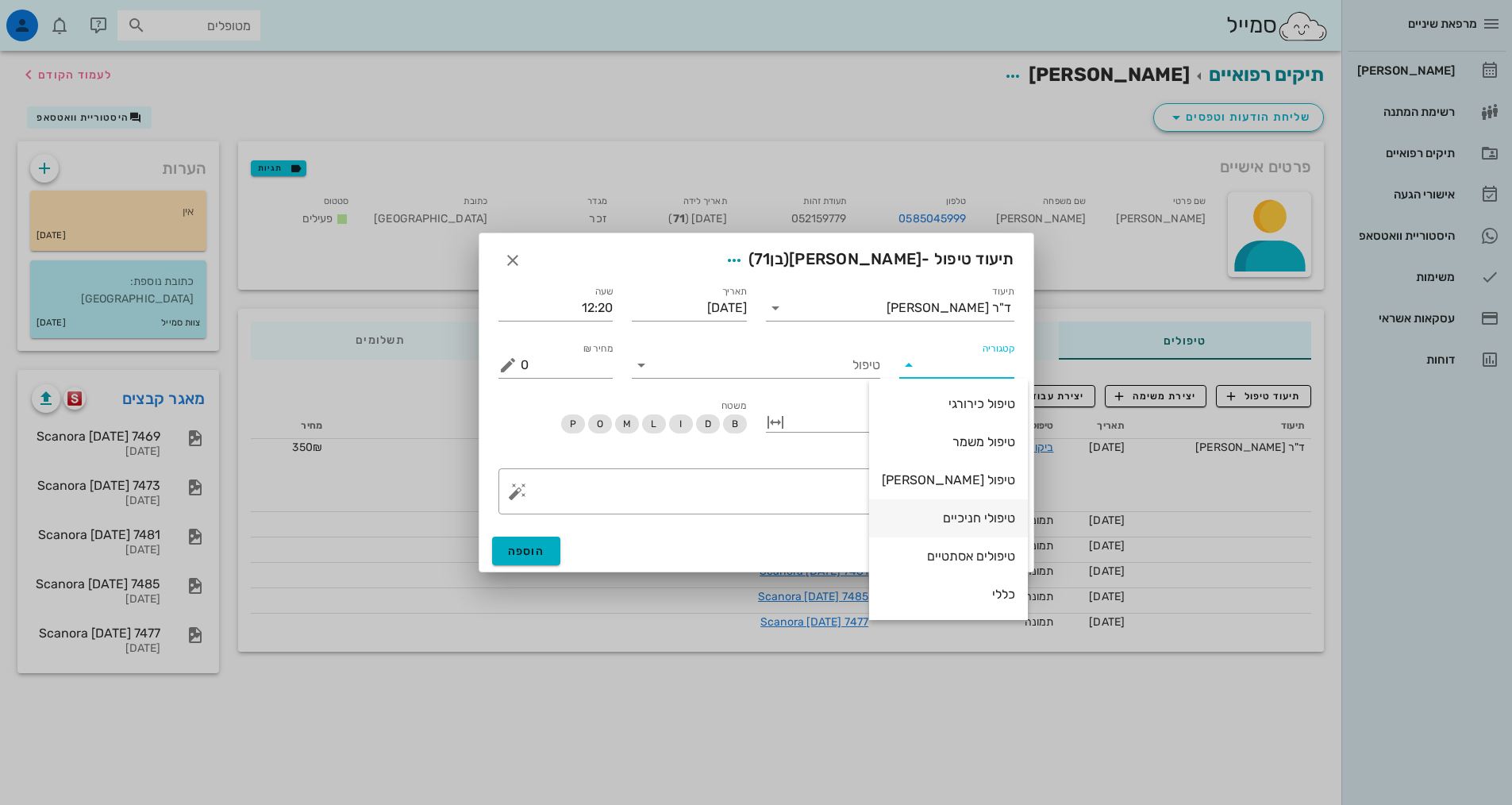
scroll to position [80, 0]
click at [953, 551] on div "פרותטיקה" at bounding box center [948, 552] width 134 height 15
type input "פרותטיקה"
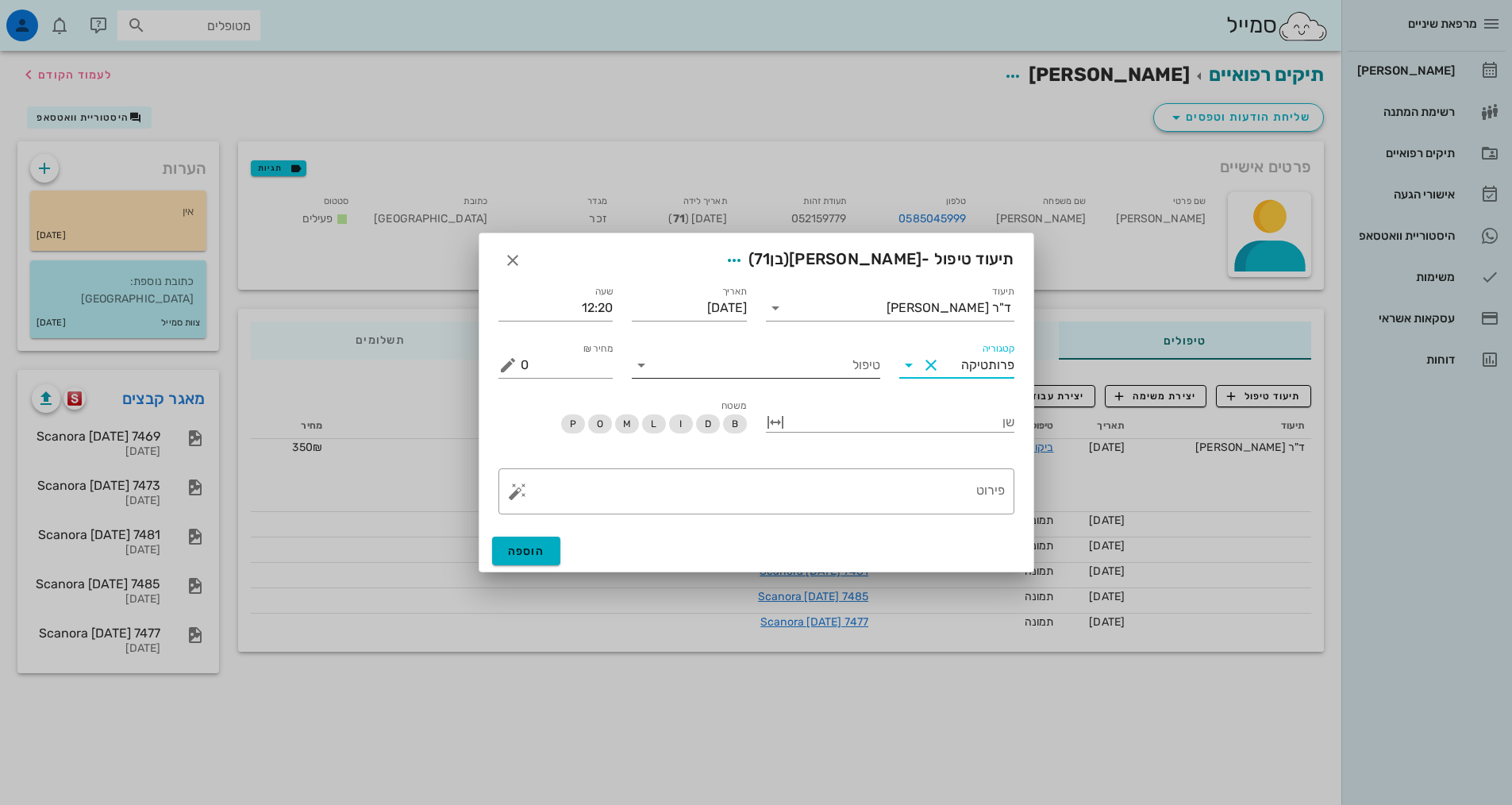
click at [836, 369] on input "טיפול" at bounding box center [767, 365] width 226 height 26
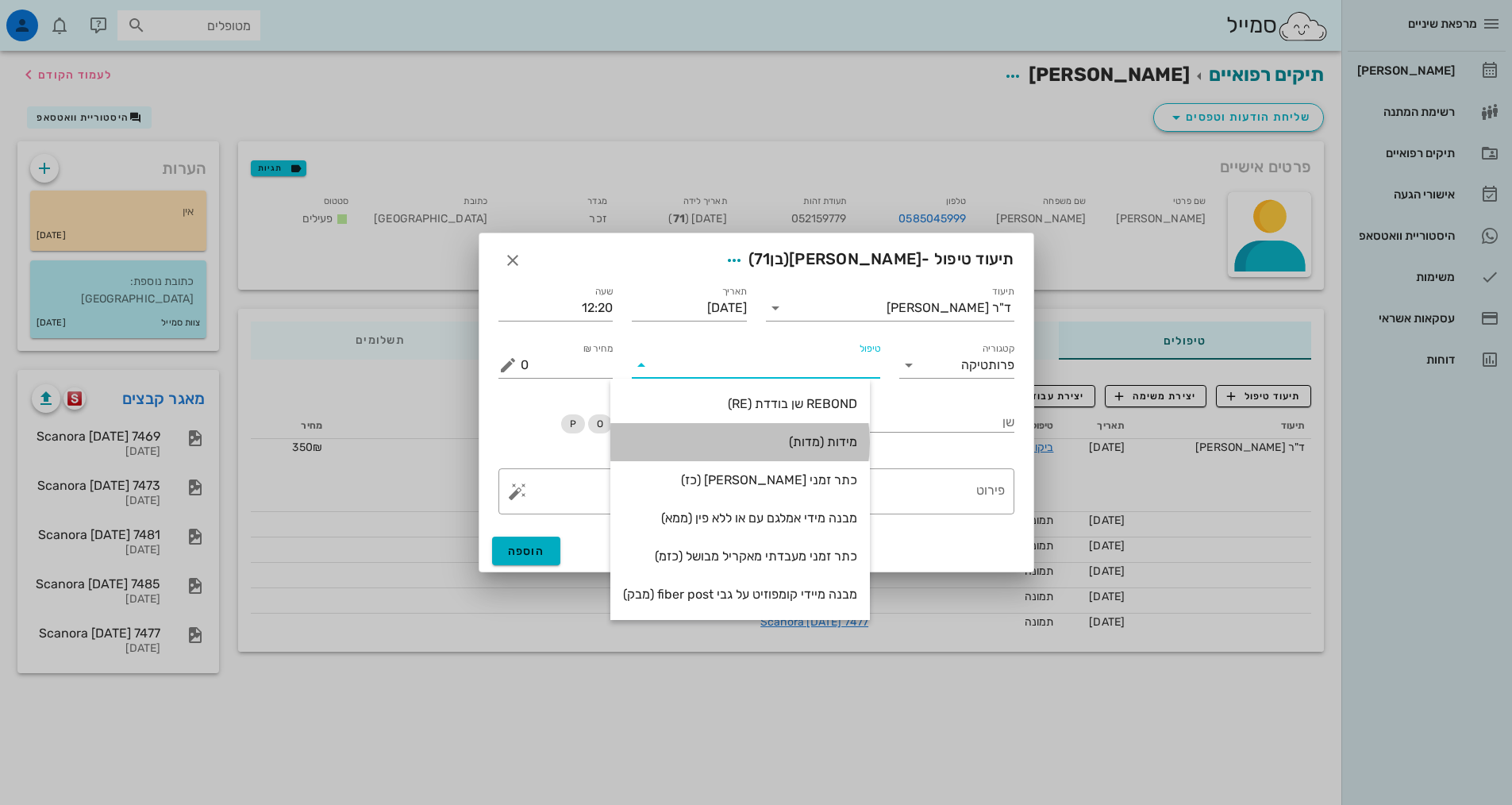
click at [826, 433] on div "מידות (מדות)" at bounding box center [740, 442] width 234 height 34
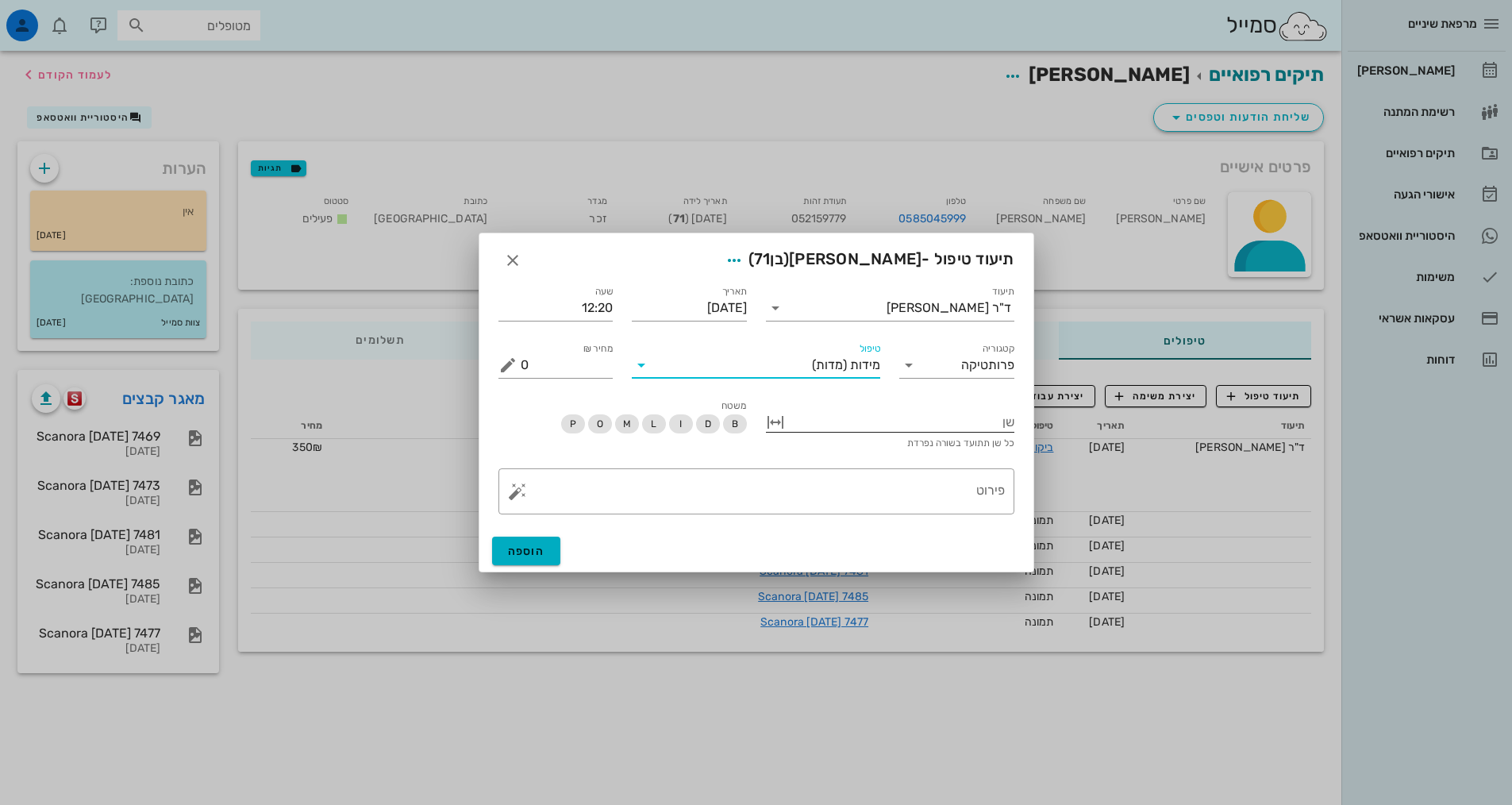
click at [926, 420] on div at bounding box center [901, 420] width 226 height 21
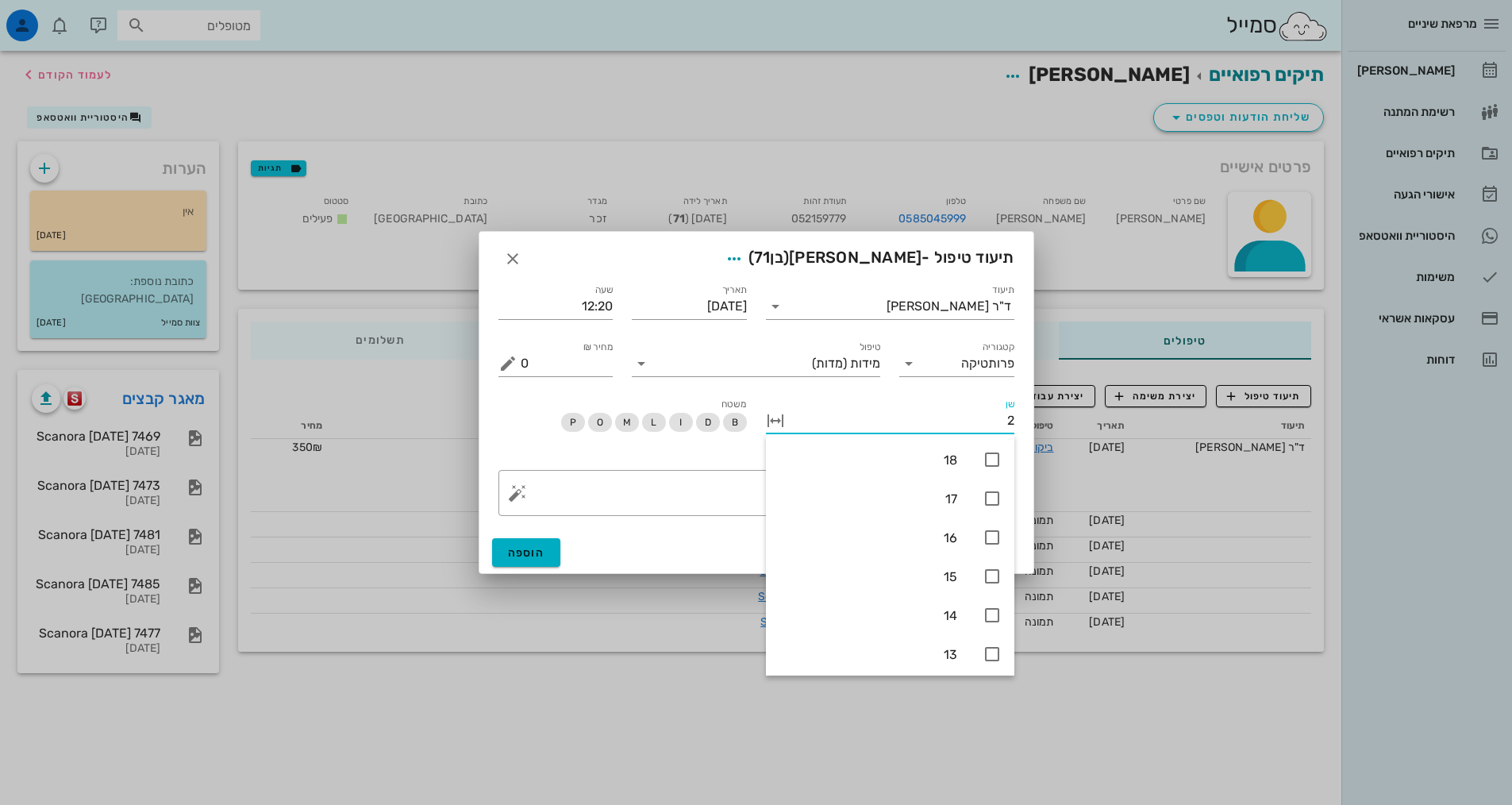
type input "25"
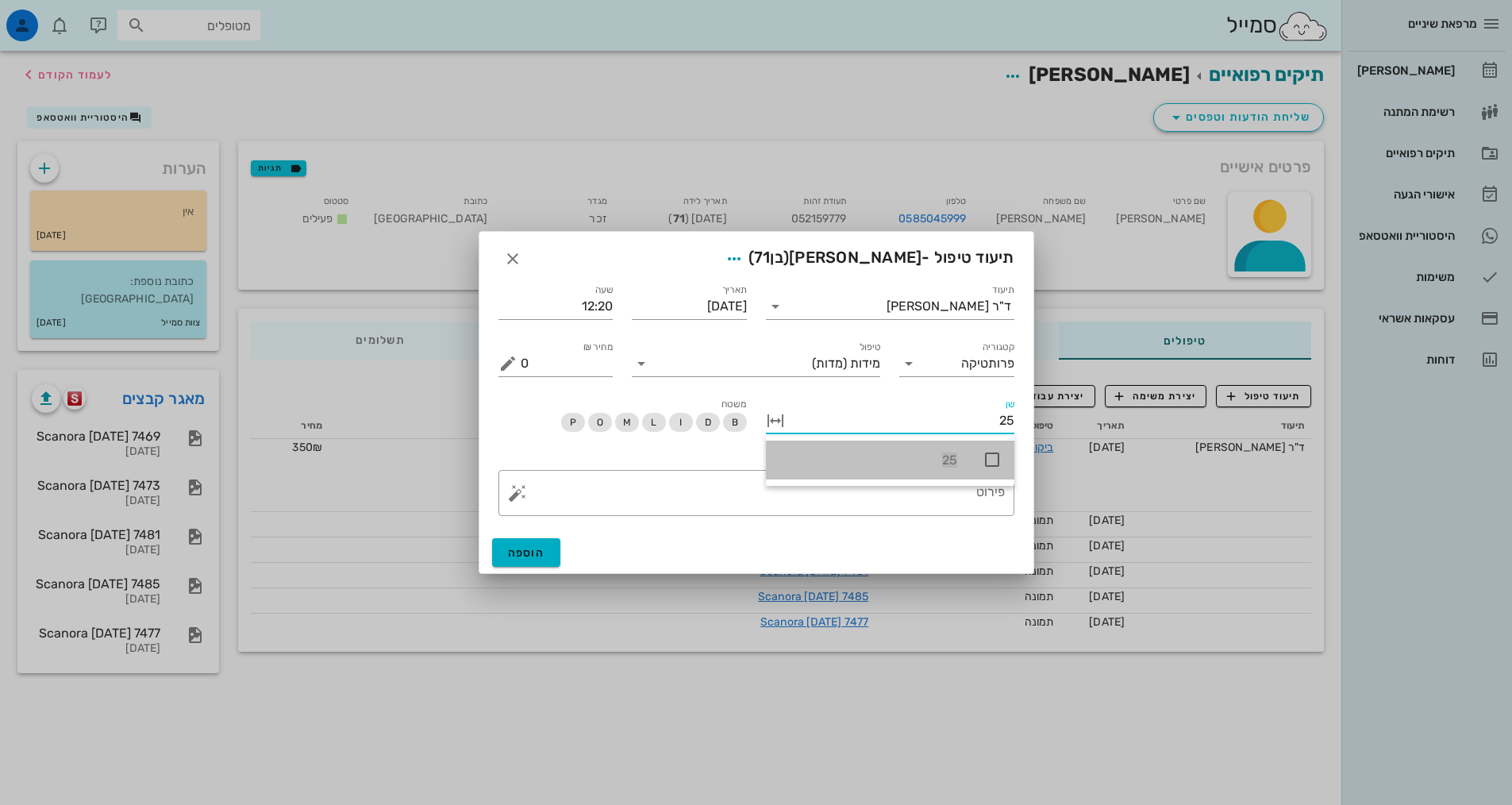
drag, startPoint x: 992, startPoint y: 452, endPoint x: 978, endPoint y: 477, distance: 28.7
click at [993, 453] on icon at bounding box center [992, 459] width 19 height 19
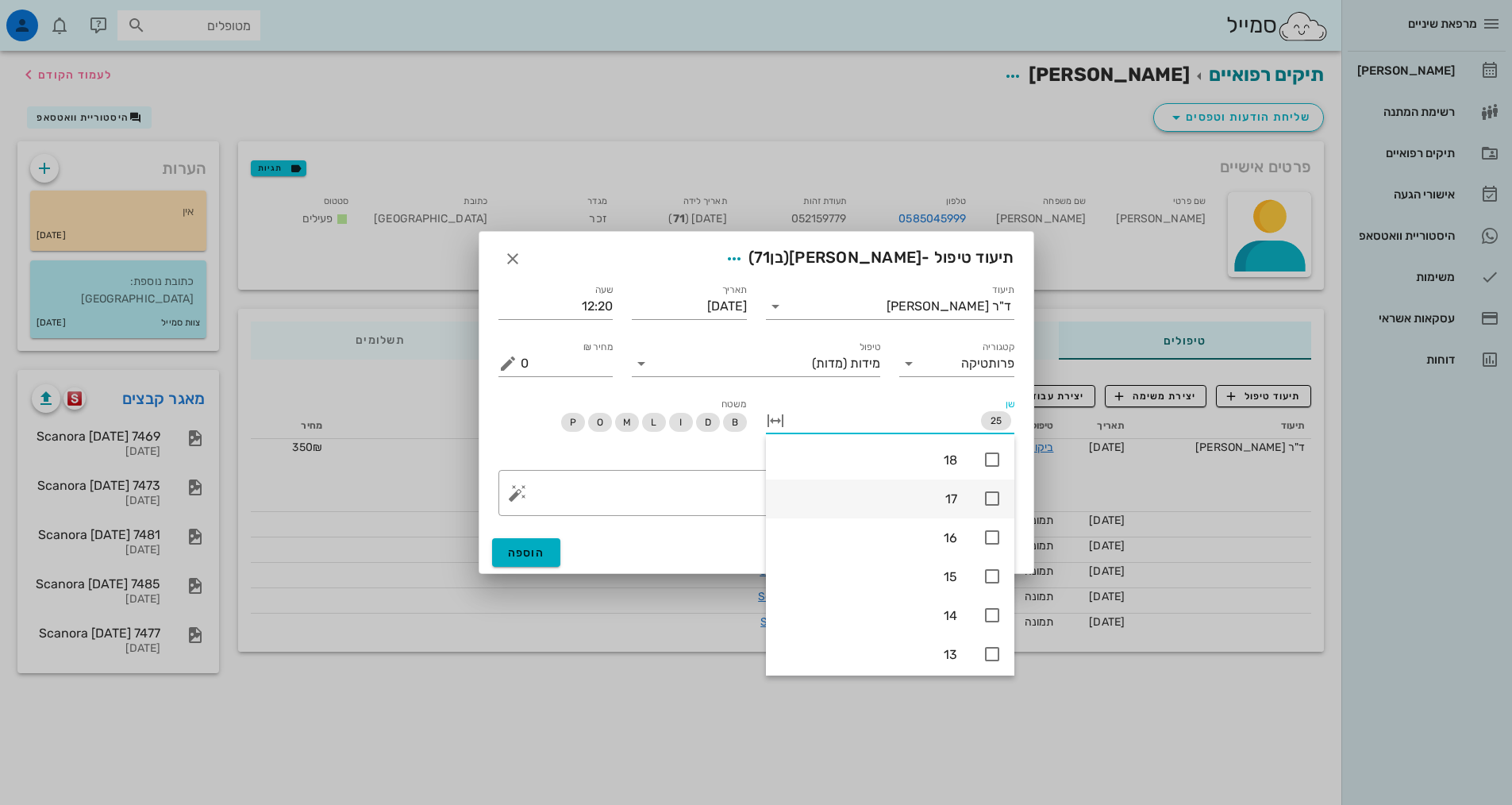
click at [966, 496] on div "17" at bounding box center [889, 499] width 248 height 39
click at [995, 487] on div "17" at bounding box center [889, 499] width 248 height 39
click at [724, 498] on textarea "פירוט" at bounding box center [762, 497] width 484 height 38
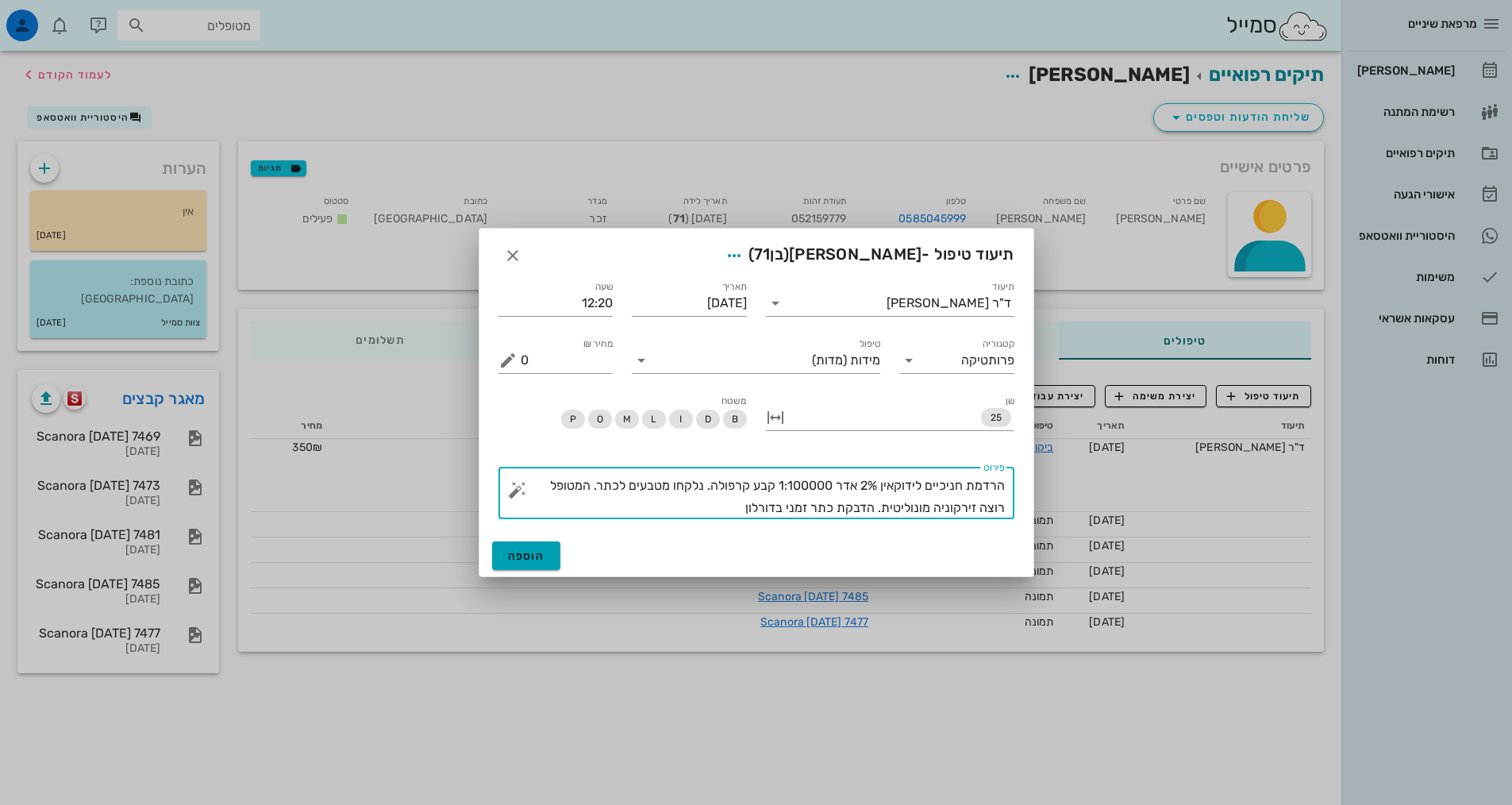
type textarea "הרדמת חניכיים לידוקאין 2% אדר 1:100000 קבע קרפולה. נלקחו מטבעים לכתר. המטופל רו…"
drag, startPoint x: 539, startPoint y: 545, endPoint x: 529, endPoint y: 539, distance: 11.7
click at [532, 542] on button "הוספה" at bounding box center [526, 555] width 69 height 29
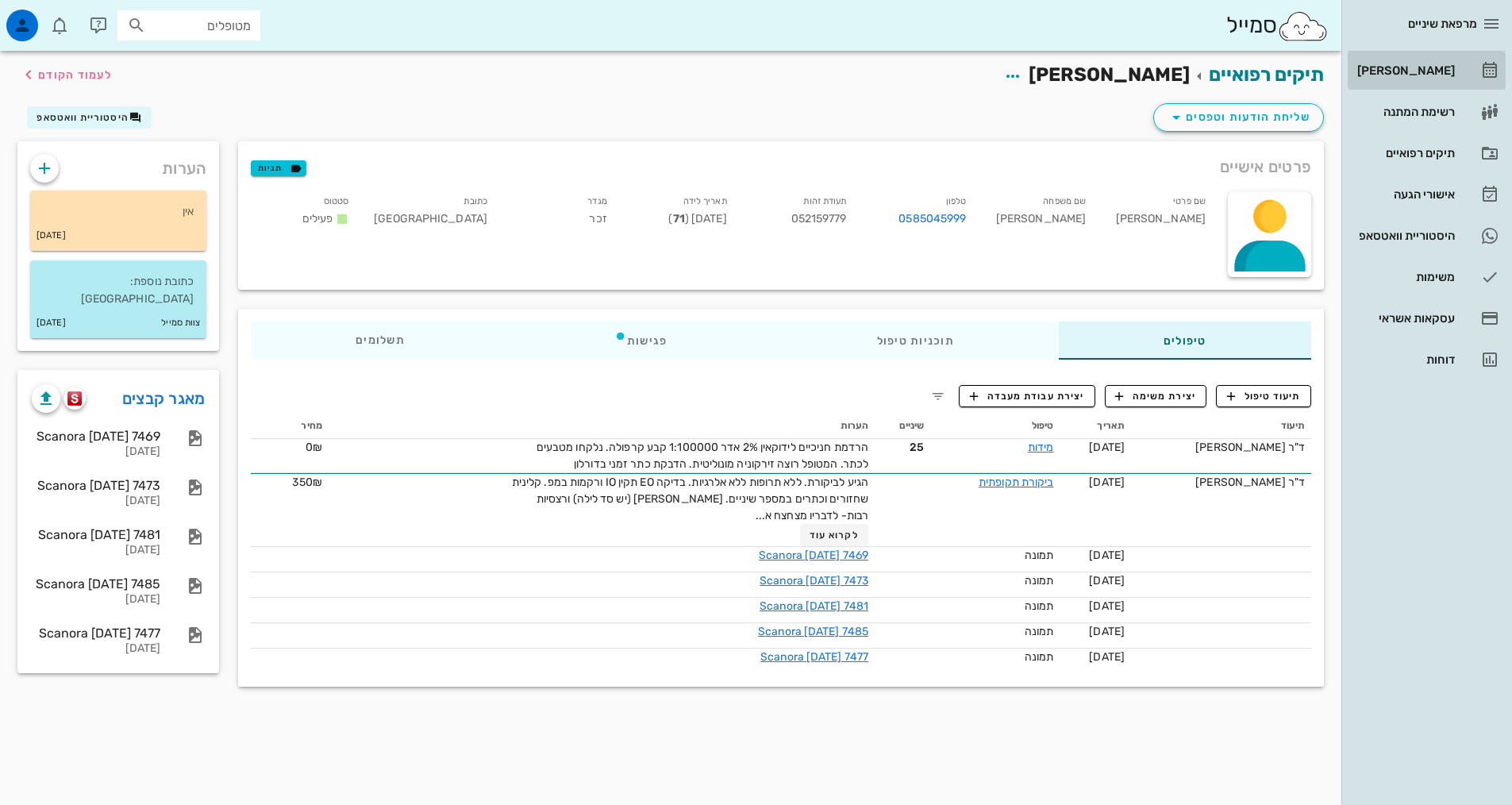
click at [1416, 78] on div "[PERSON_NAME]" at bounding box center [1404, 71] width 100 height 26
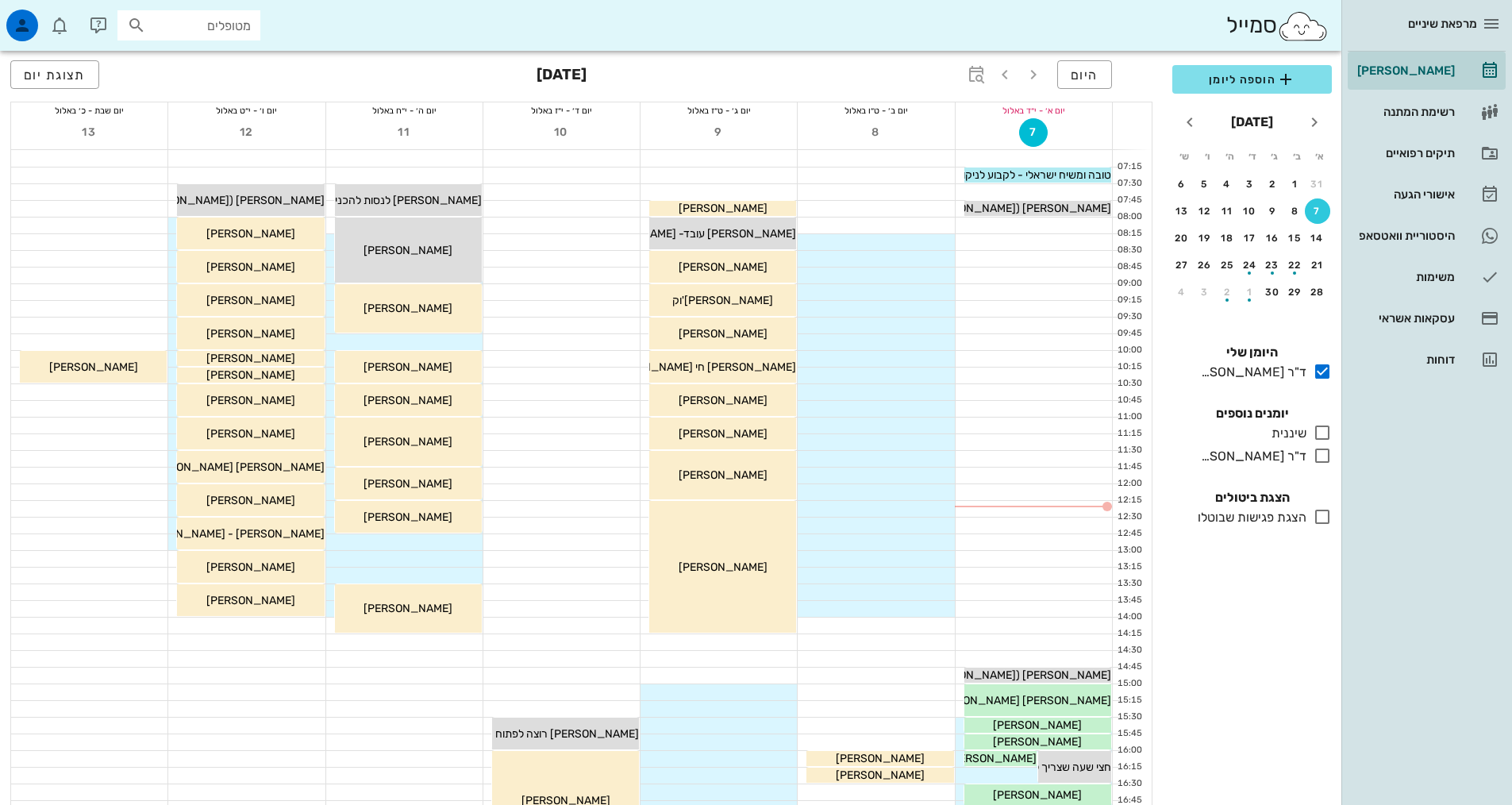
click at [1319, 446] on div "כולם יומנים נוספים שיננית בלבד ד"ר [PERSON_NAME] בלבד" at bounding box center [1251, 437] width 178 height 85
click at [1319, 453] on icon at bounding box center [1321, 455] width 19 height 19
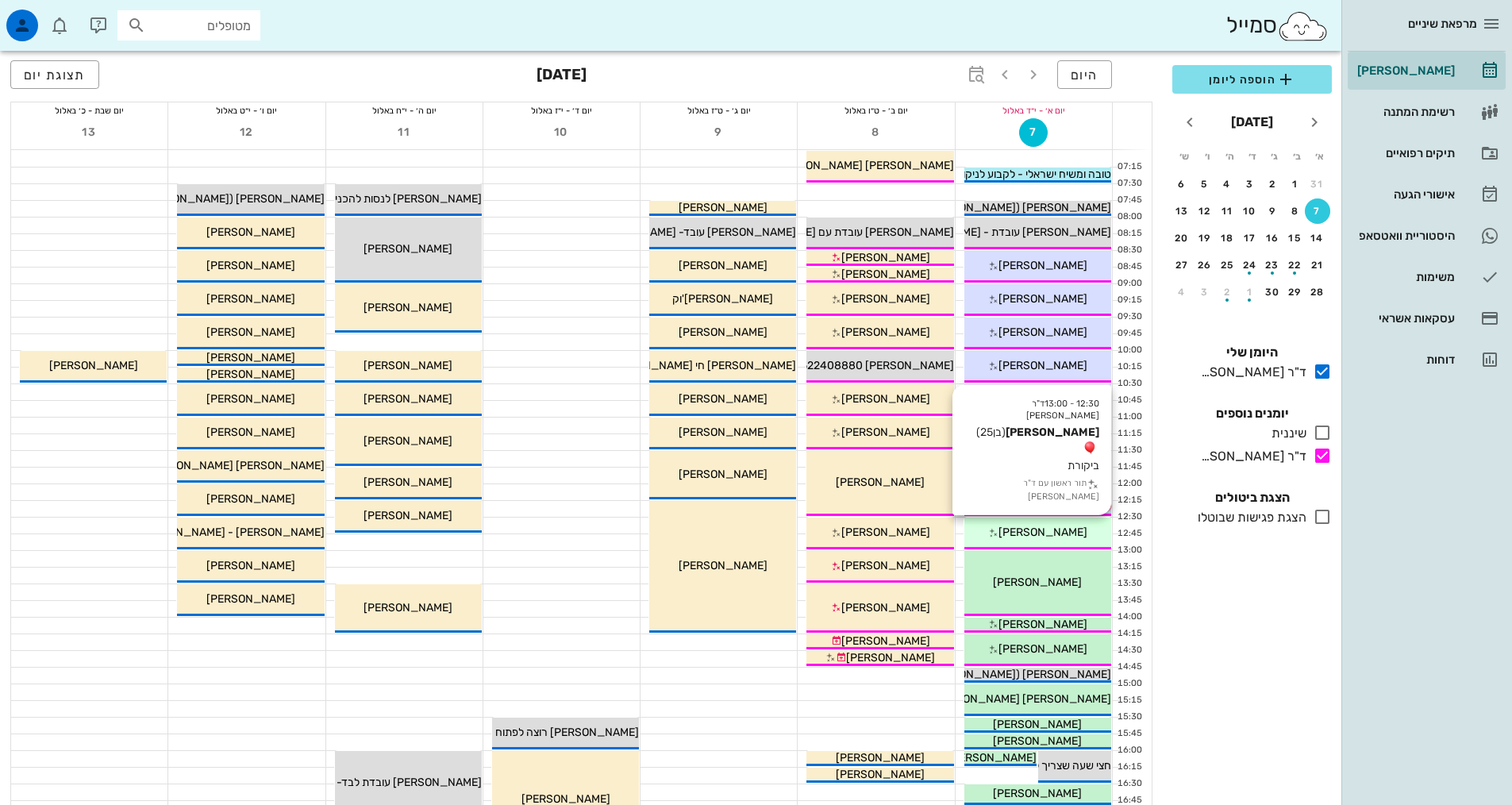
click at [1051, 524] on div "12:30 - 13:00 ד"ר [PERSON_NAME] [PERSON_NAME] (בן 25 ) ביקורת תור ראשון עם ד"ר …" at bounding box center [1037, 533] width 147 height 31
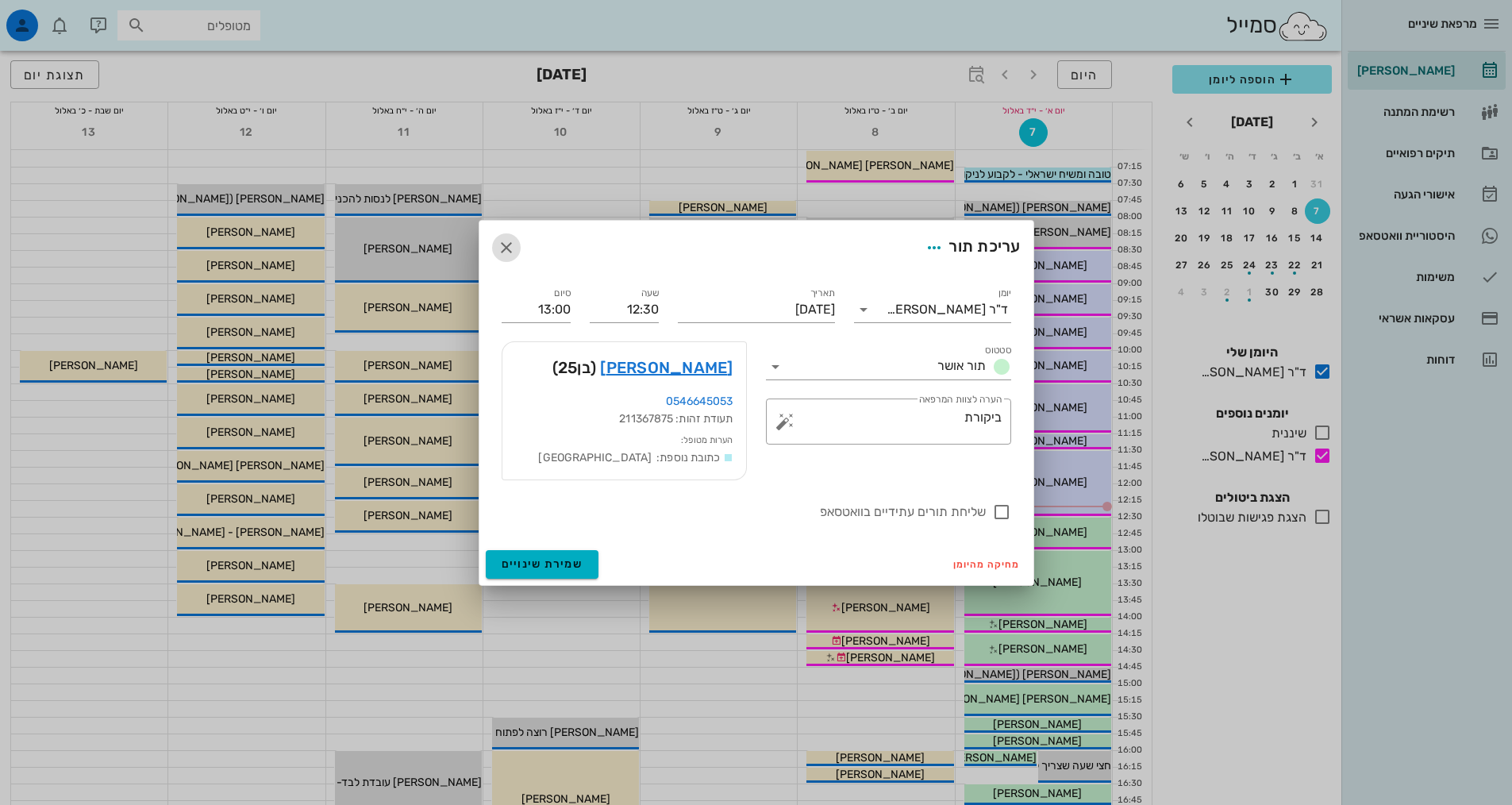
click at [502, 238] on icon "button" at bounding box center [506, 247] width 19 height 19
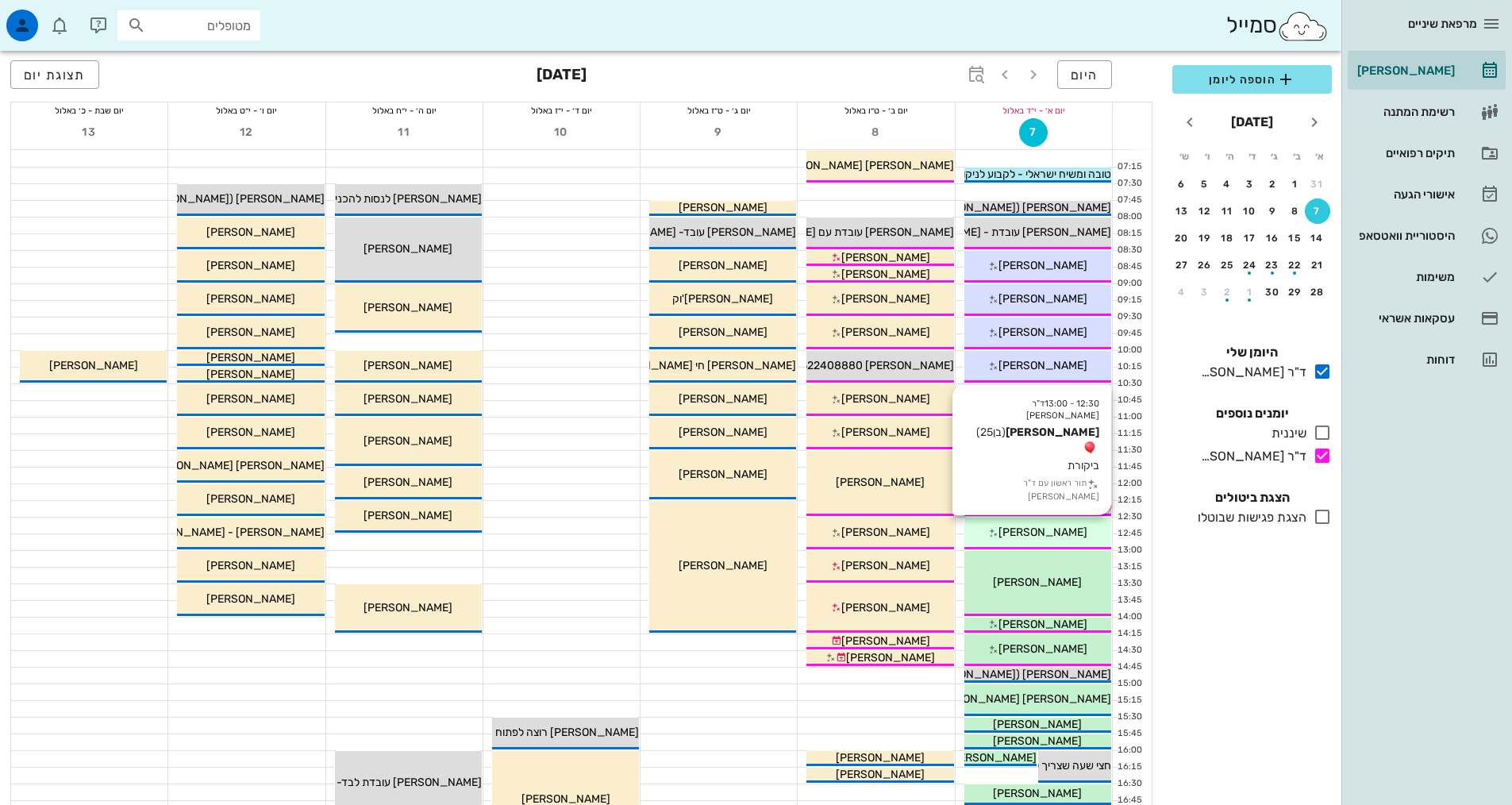
click at [1038, 527] on span "[PERSON_NAME]" at bounding box center [1043, 532] width 89 height 14
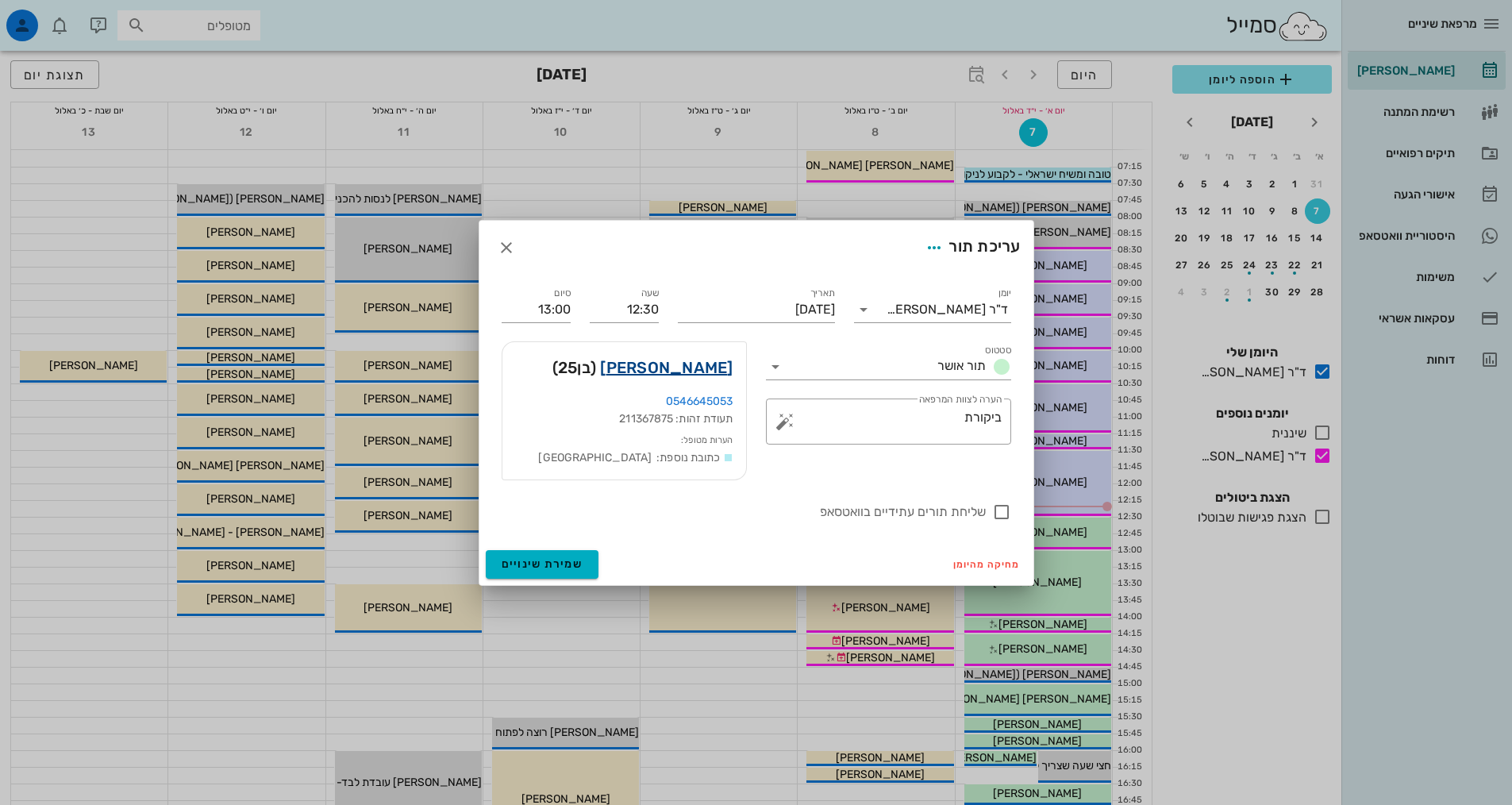
click at [700, 371] on link "[PERSON_NAME]" at bounding box center [666, 368] width 133 height 26
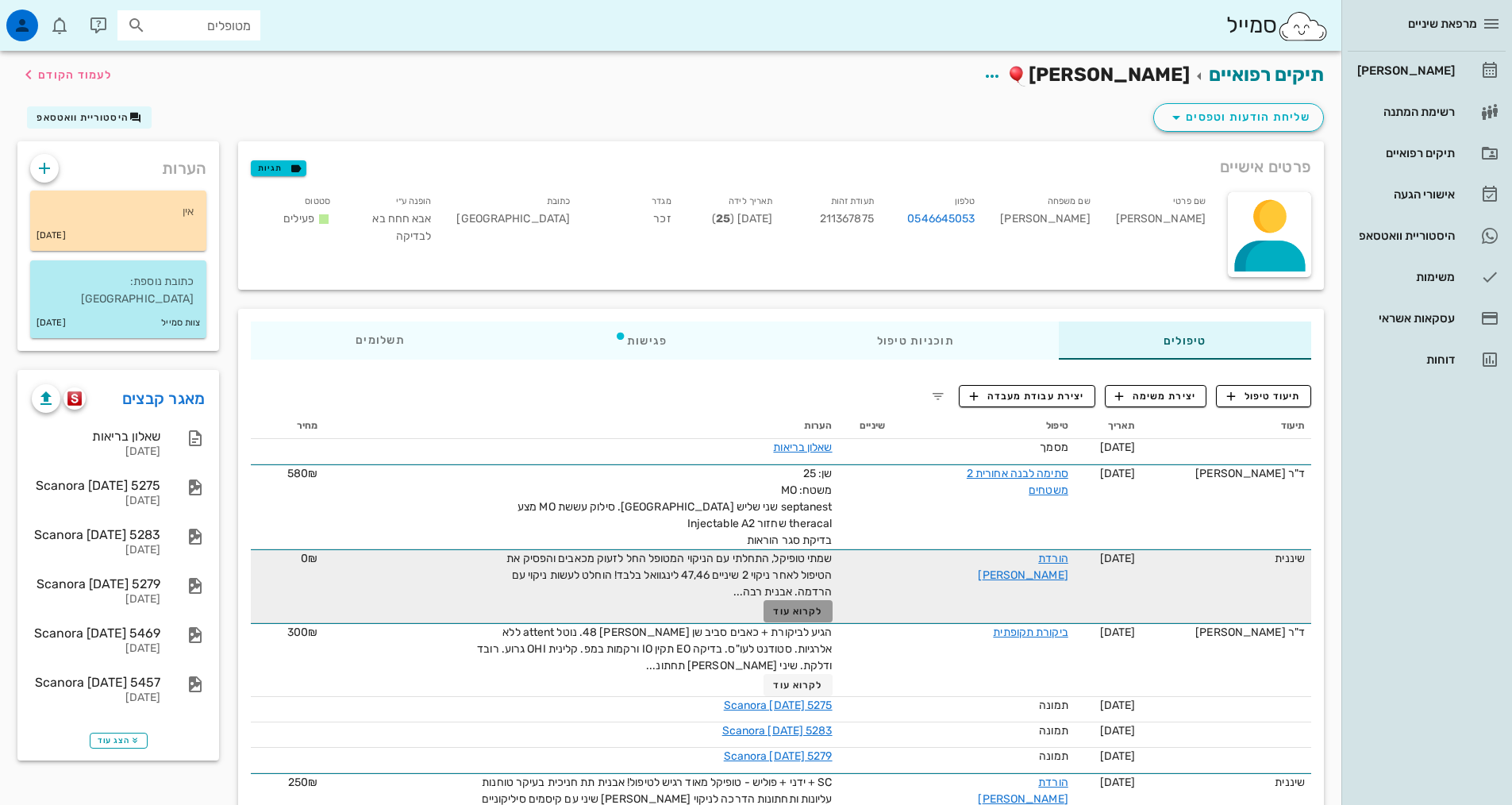
click at [802, 614] on span "לקרוא עוד" at bounding box center [798, 610] width 49 height 11
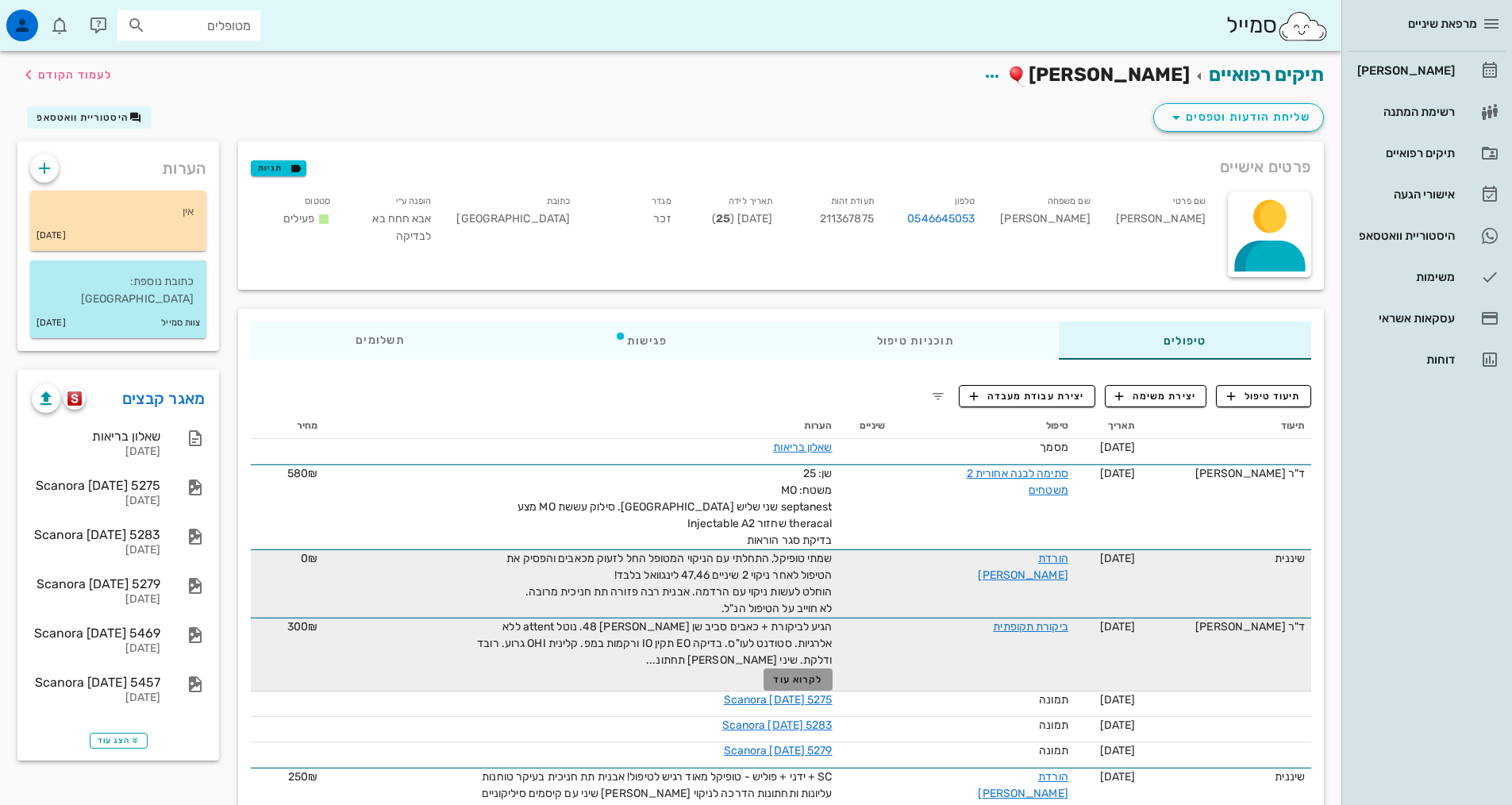
click at [805, 683] on span "לקרוא עוד" at bounding box center [798, 679] width 49 height 11
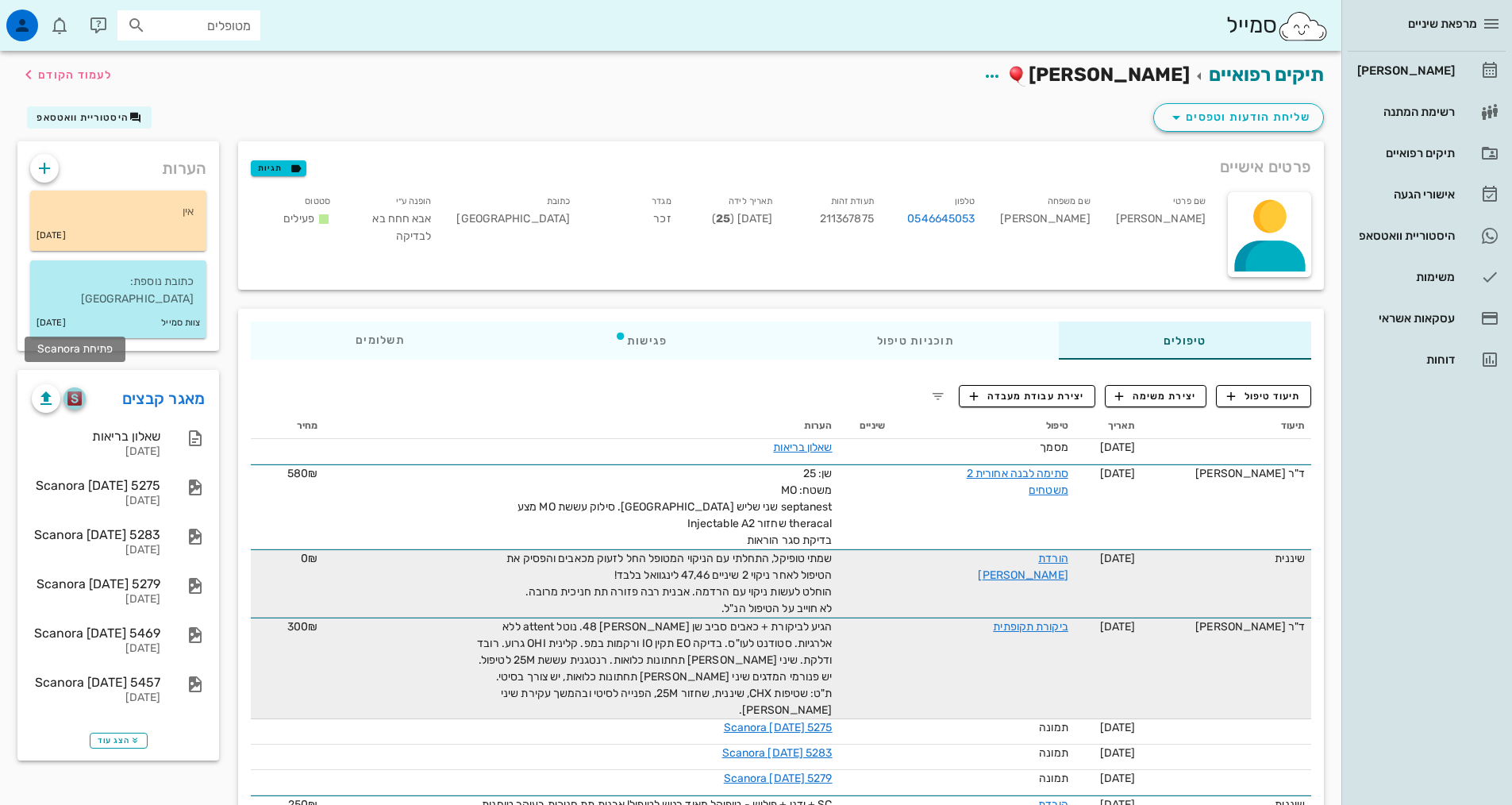
click at [79, 388] on button "button" at bounding box center [75, 399] width 23 height 23
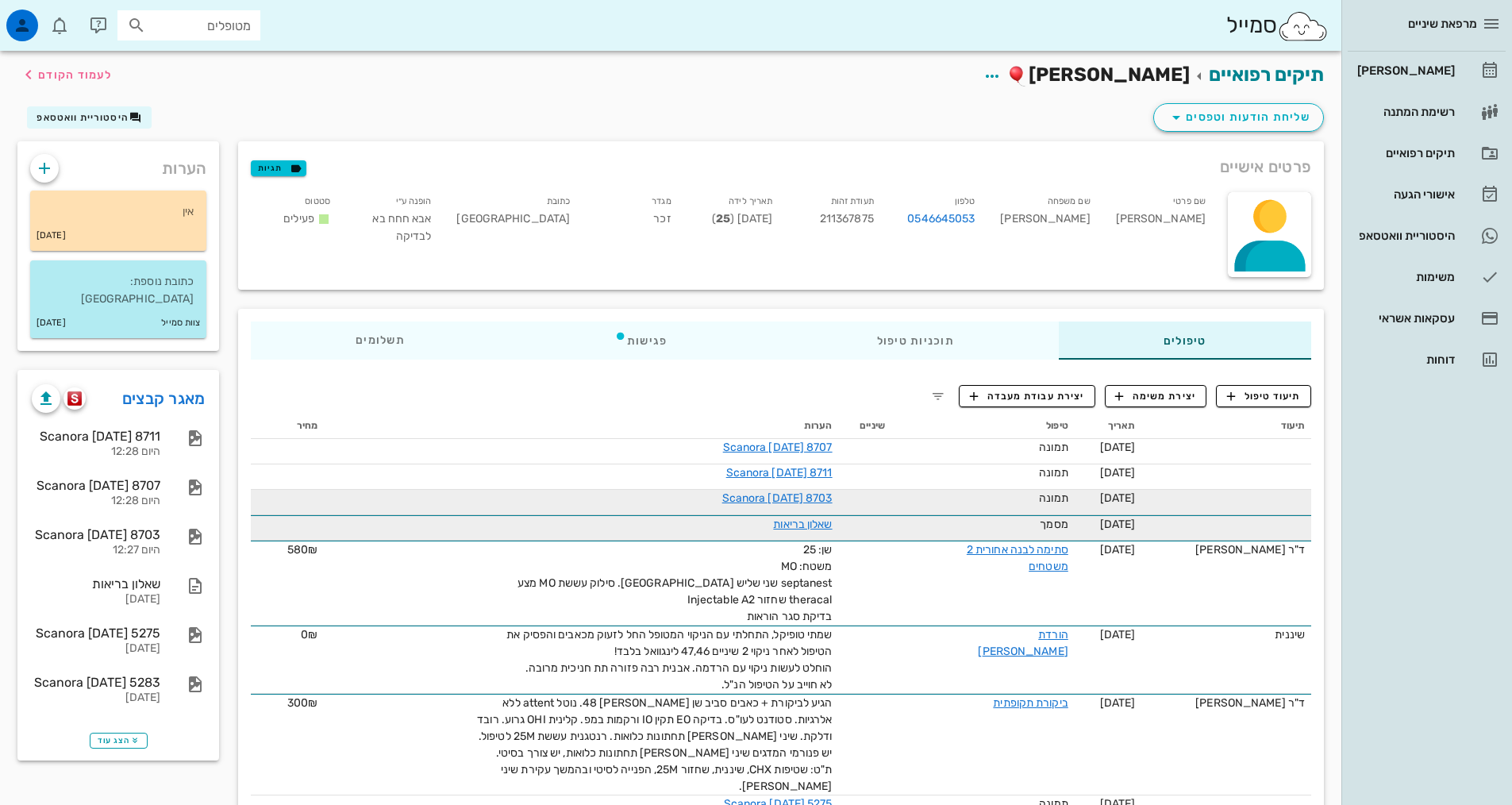
click at [1266, 403] on button "תיעוד טיפול" at bounding box center [1263, 396] width 95 height 23
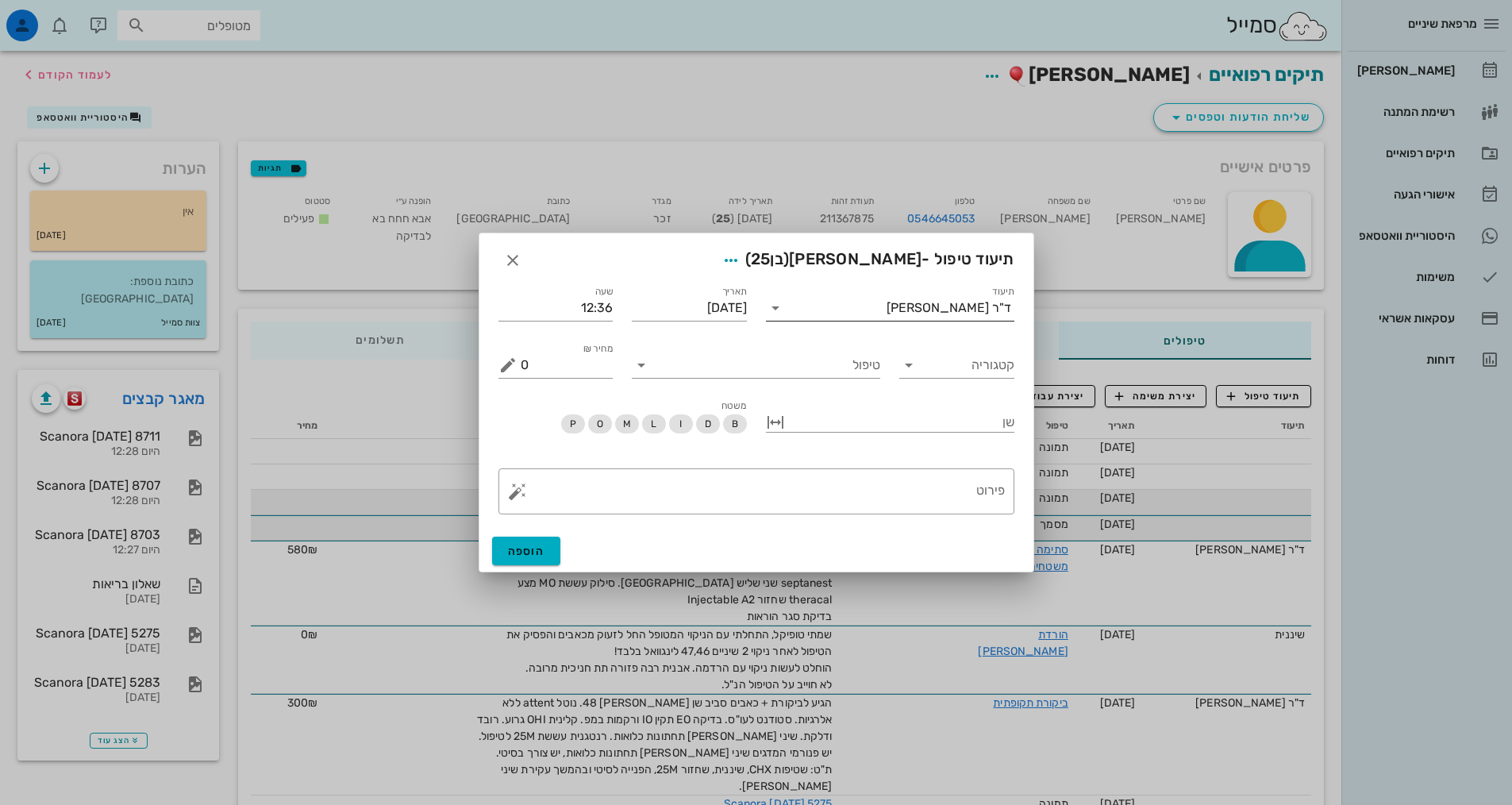
click at [965, 308] on div "ד"ר [PERSON_NAME]" at bounding box center [948, 308] width 125 height 15
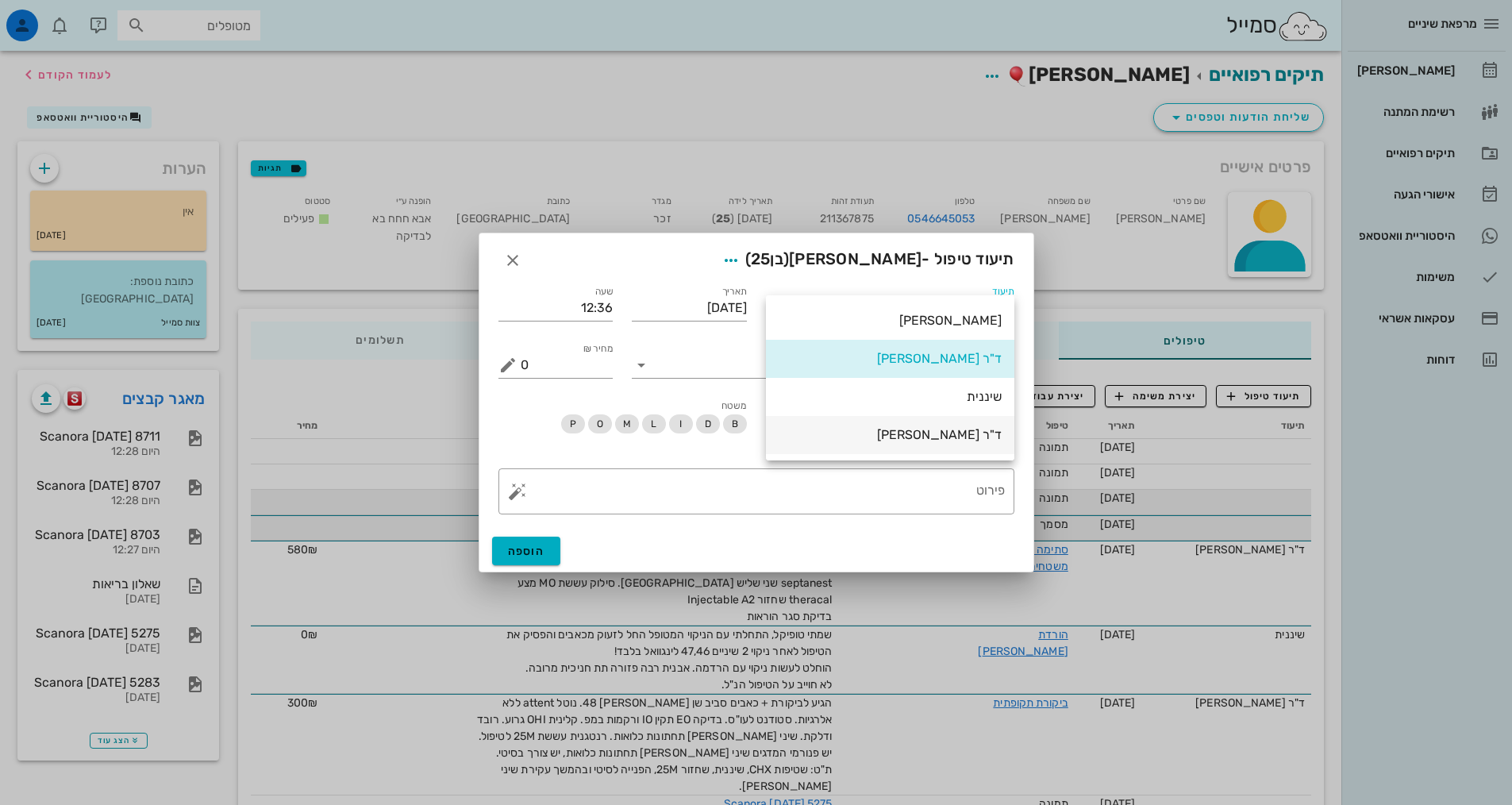
click at [981, 441] on div "ד"ר [PERSON_NAME]" at bounding box center [889, 434] width 223 height 15
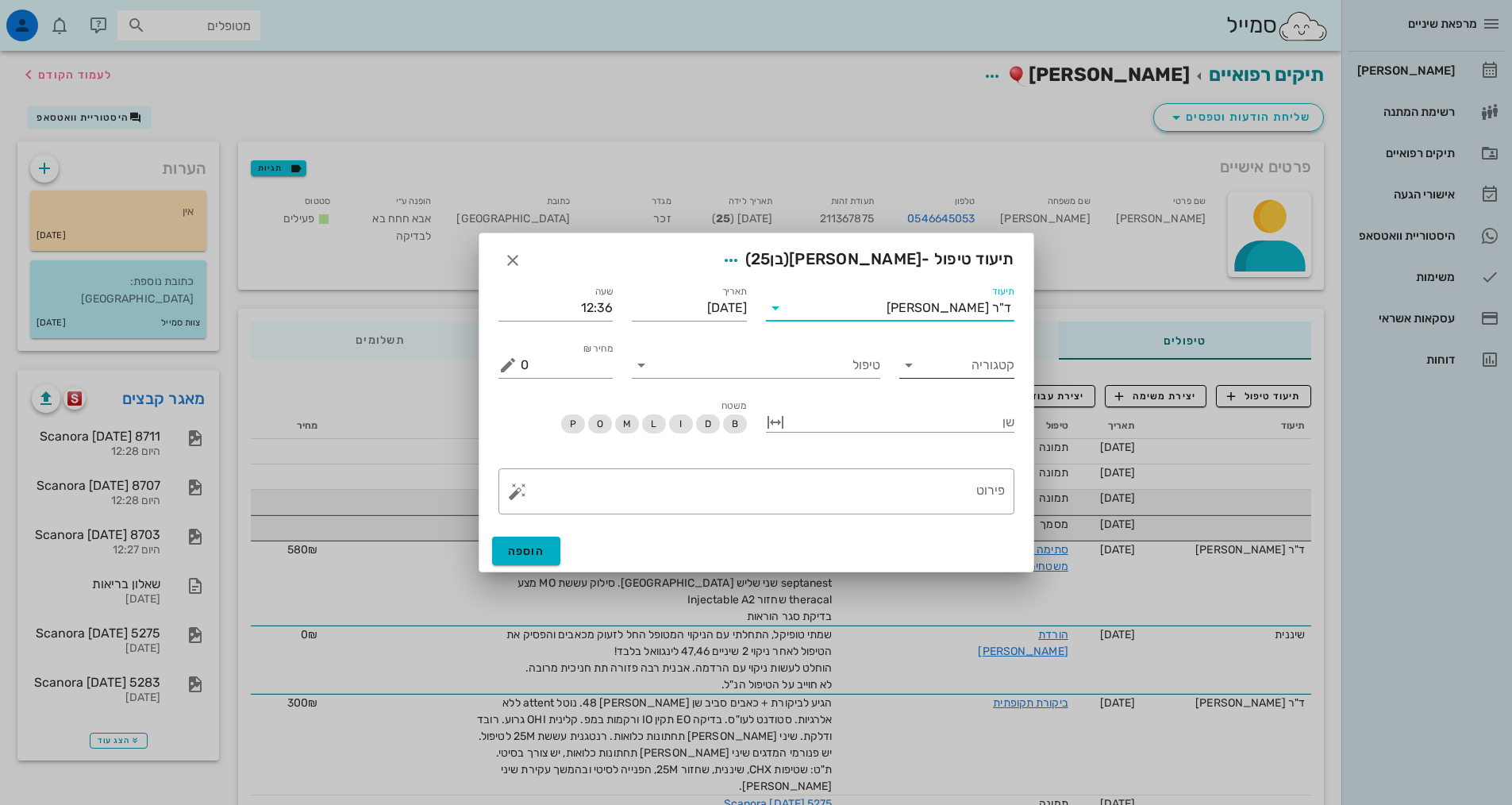
click at [989, 365] on input "קטגוריה" at bounding box center [969, 365] width 90 height 26
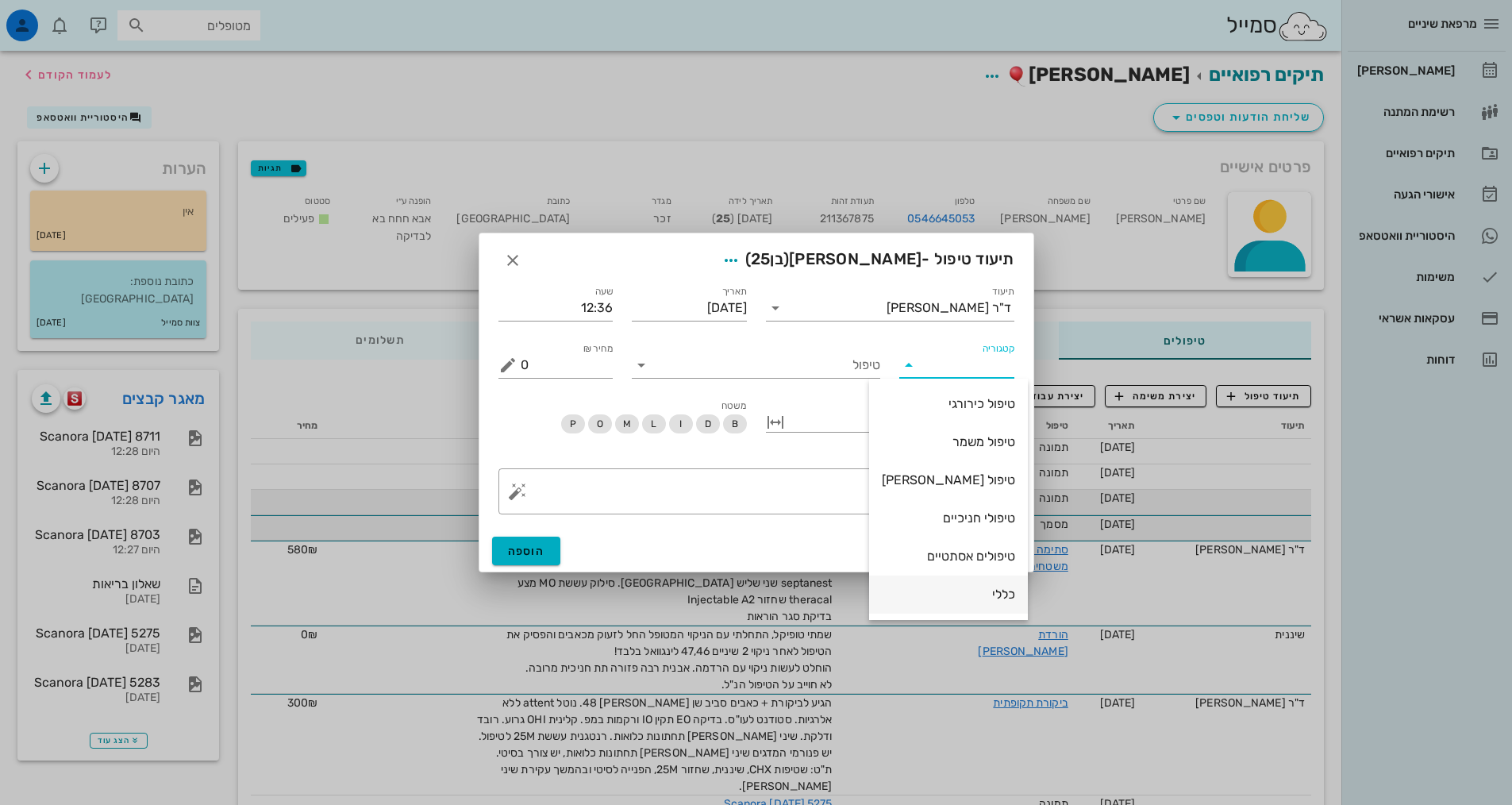
click at [992, 587] on div "כללי" at bounding box center [948, 593] width 134 height 15
type input "כללי"
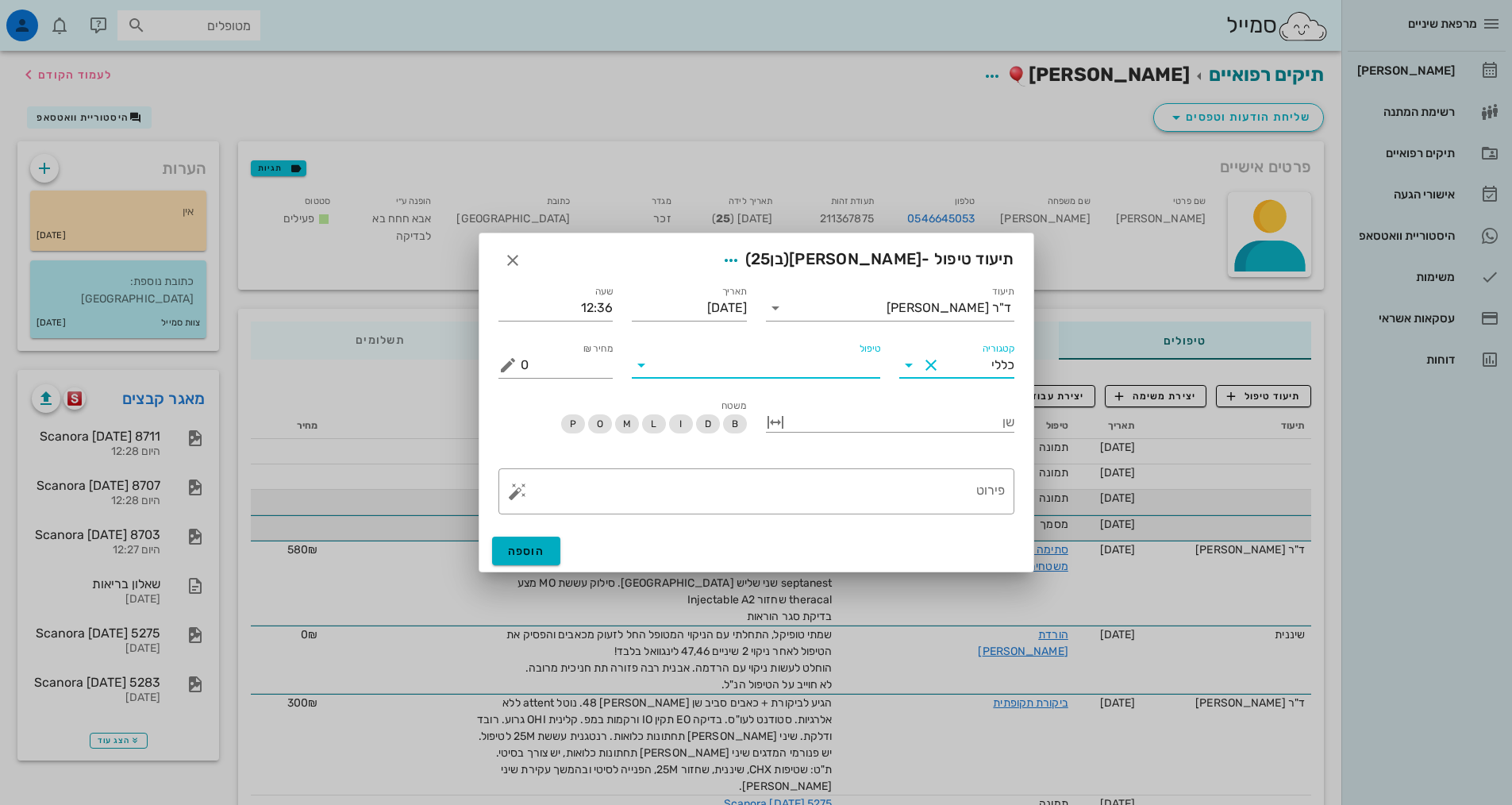
click at [819, 359] on input "טיפול" at bounding box center [767, 365] width 226 height 26
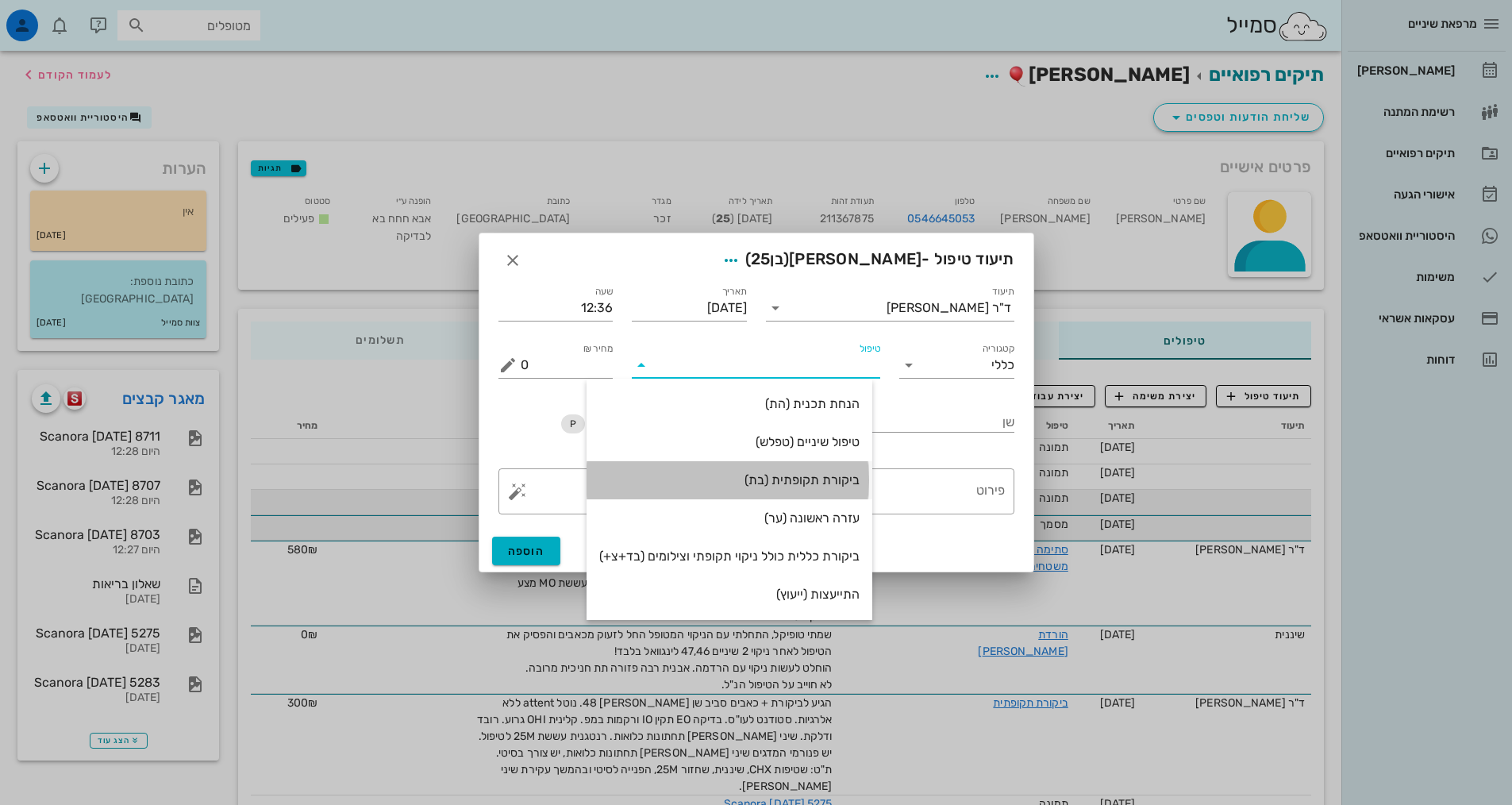
click at [811, 474] on div "ביקורת תקופתית (בת)" at bounding box center [729, 479] width 261 height 15
type input "350"
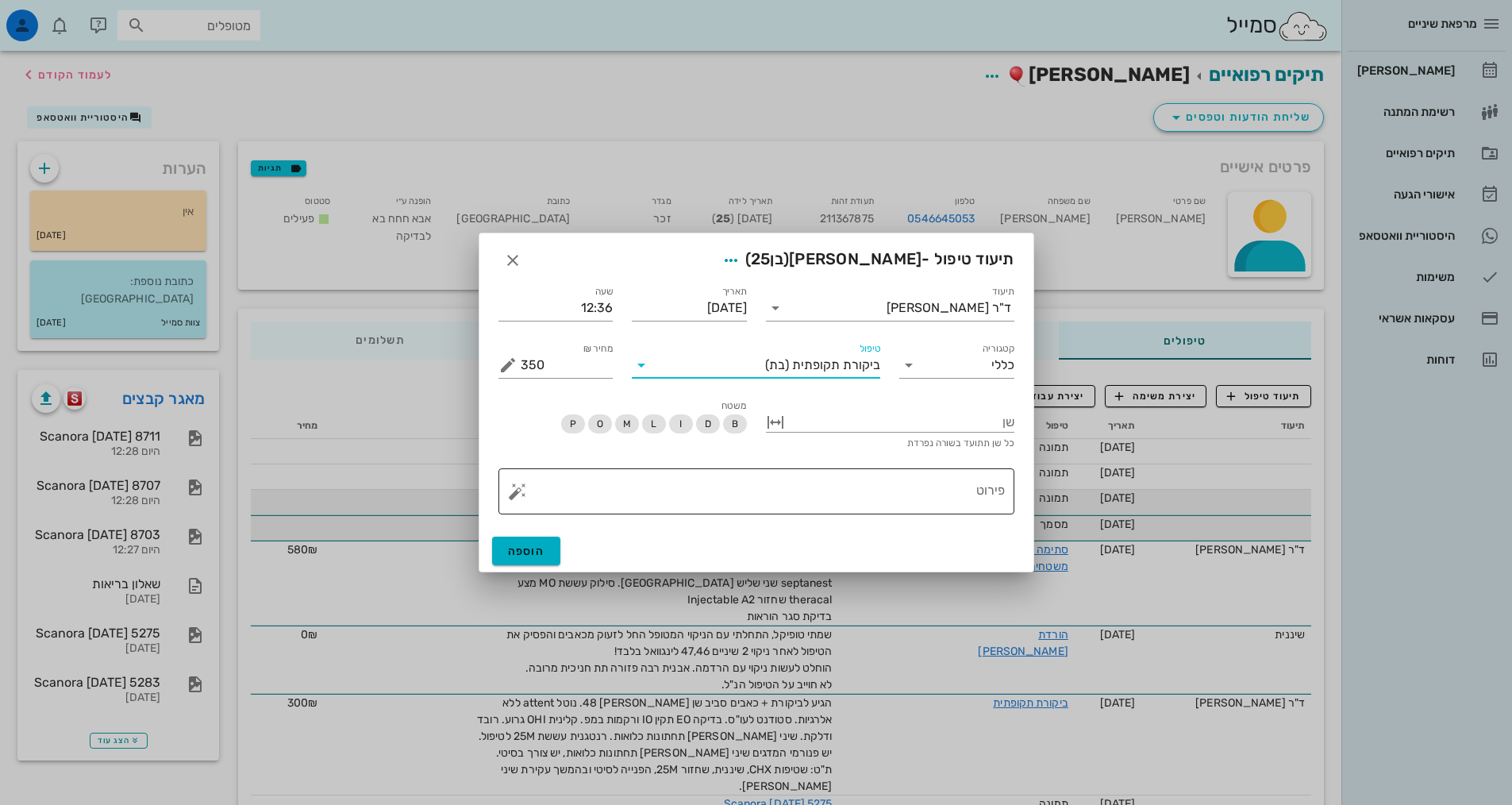
click at [848, 490] on textarea "פירוט" at bounding box center [762, 495] width 484 height 38
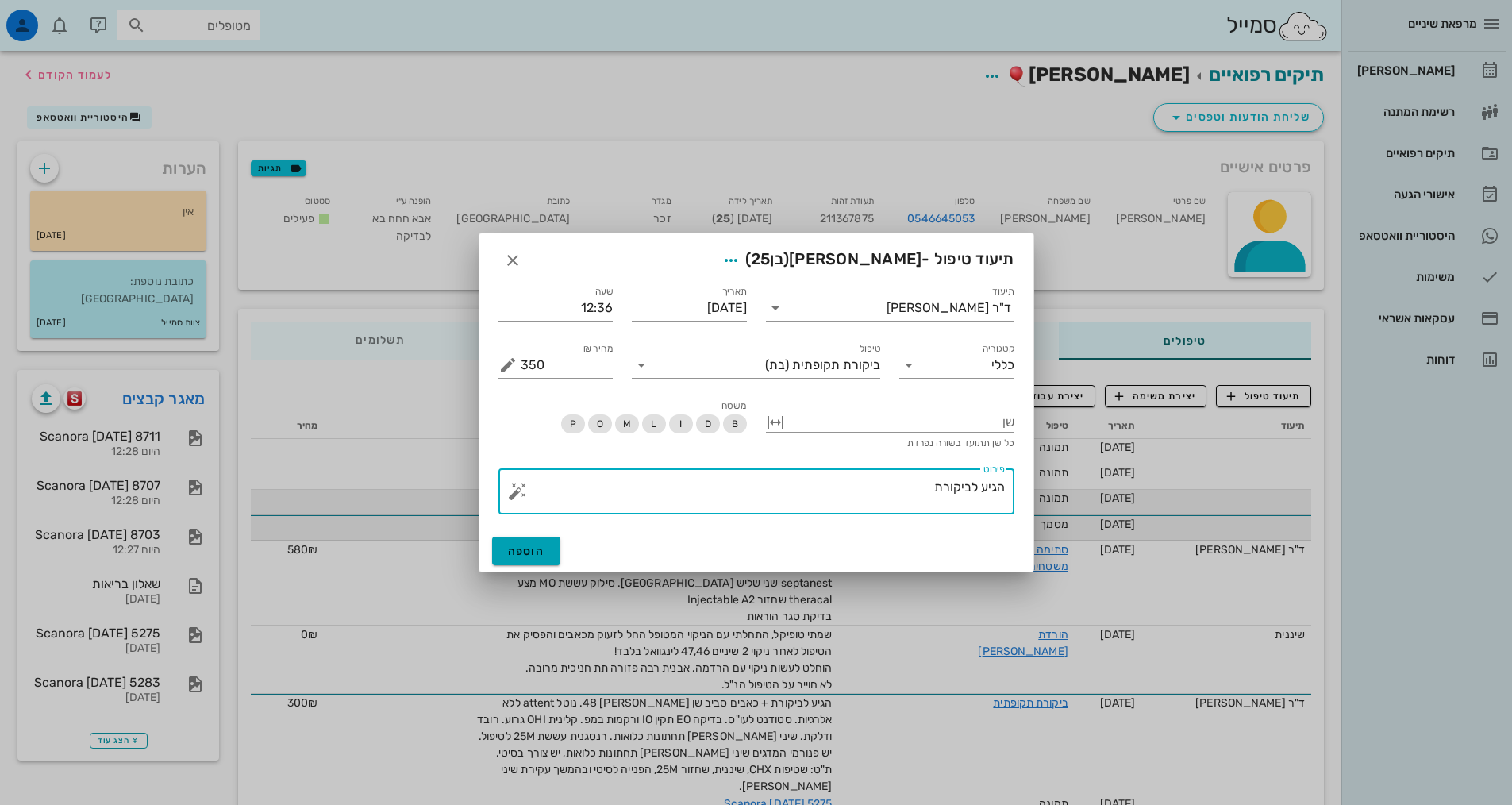
type textarea "הגיע לביקורת"
click at [543, 557] on span "הוספה" at bounding box center [526, 551] width 37 height 14
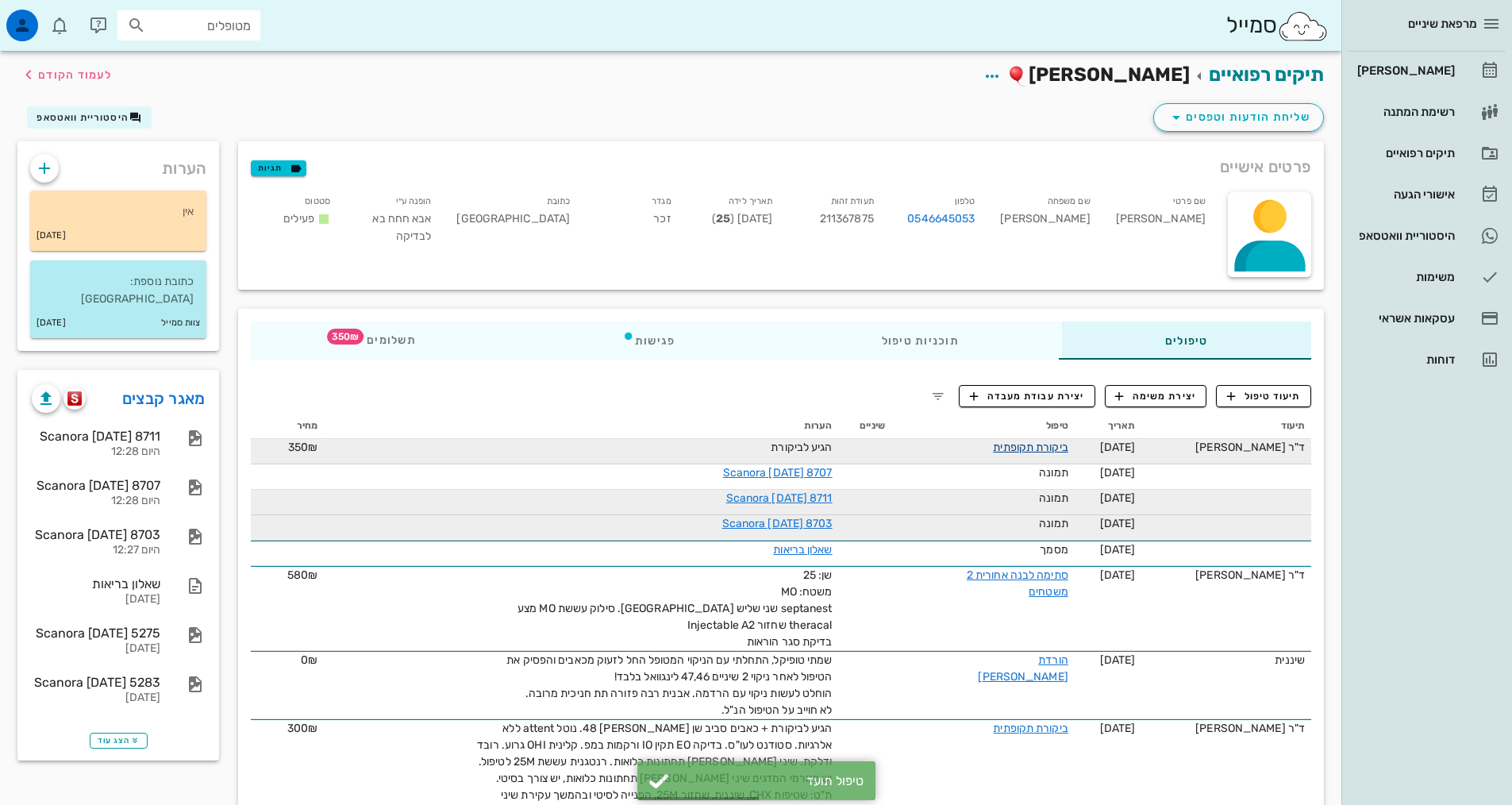
click at [1036, 445] on link "ביקורת תקופתית" at bounding box center [1030, 448] width 75 height 14
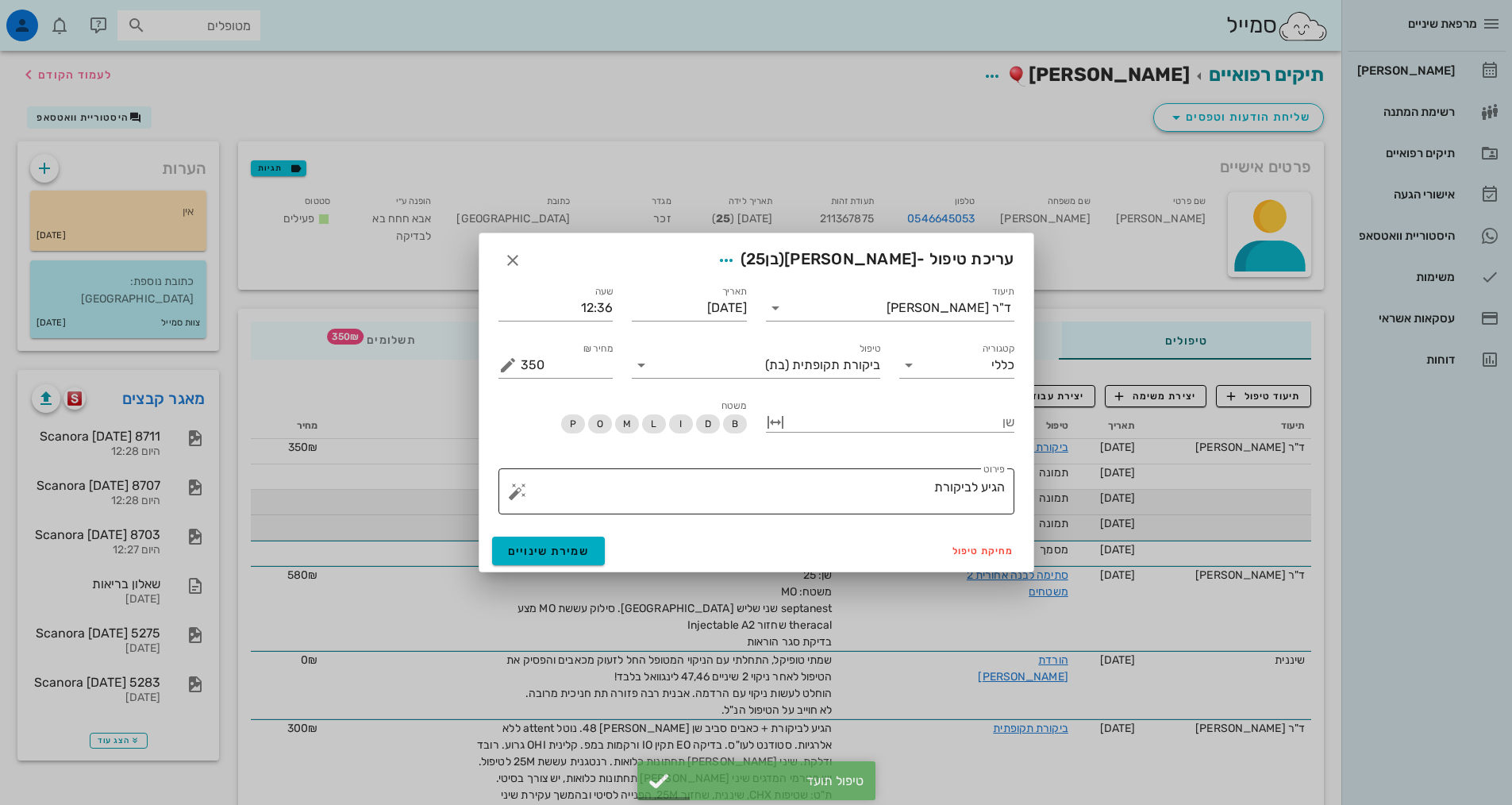
click at [858, 495] on textarea "הגיע לביקורת" at bounding box center [762, 495] width 484 height 38
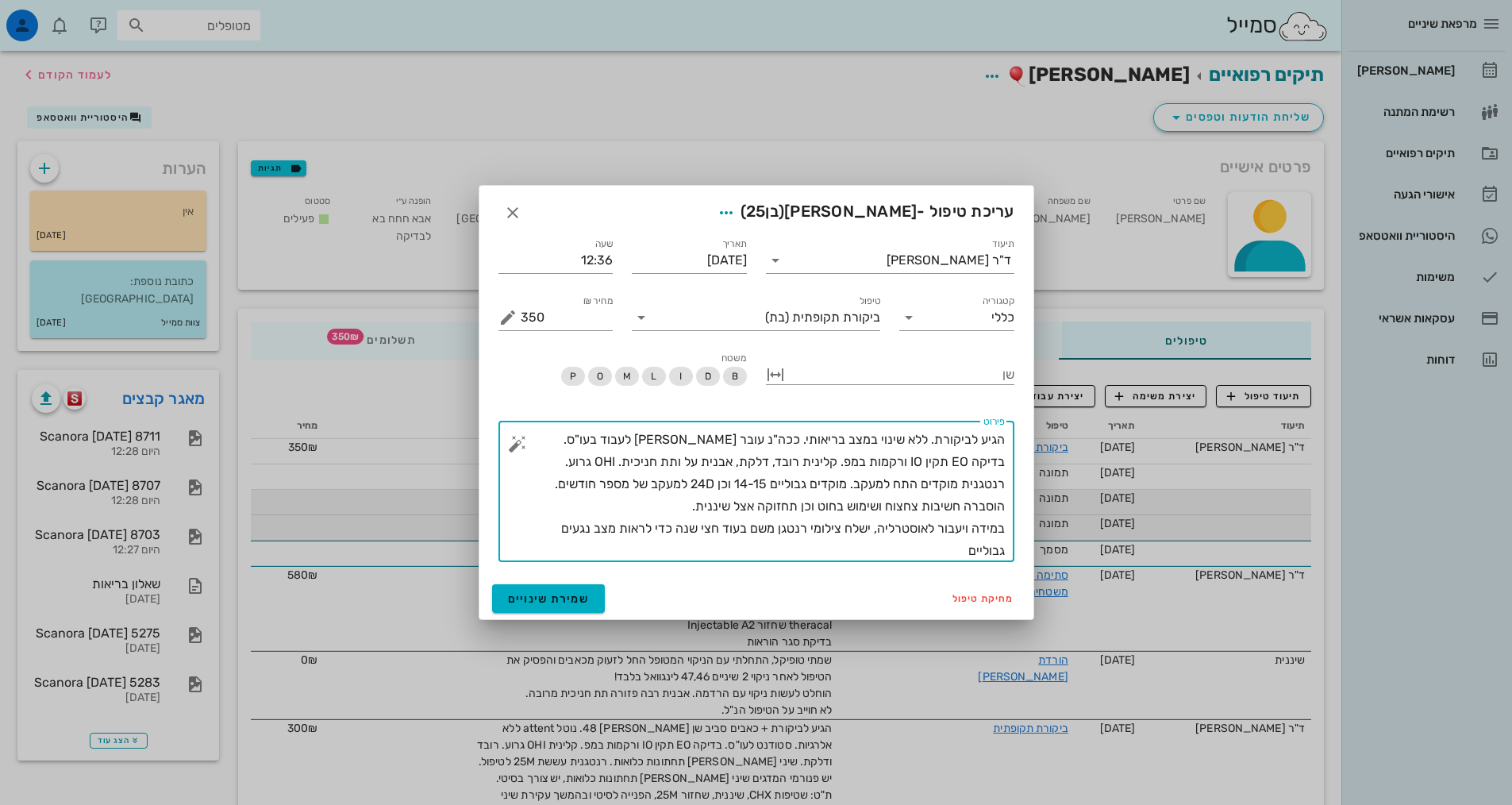
type textarea "הגיע לביקורת. ללא שינוי במצב בריאותי. ככה"נ עובר [PERSON_NAME] לעבוד בעו"ס. בדי…"
click at [578, 581] on div "מחיקת טיפול שמירת שינויים" at bounding box center [756, 598] width 554 height 41
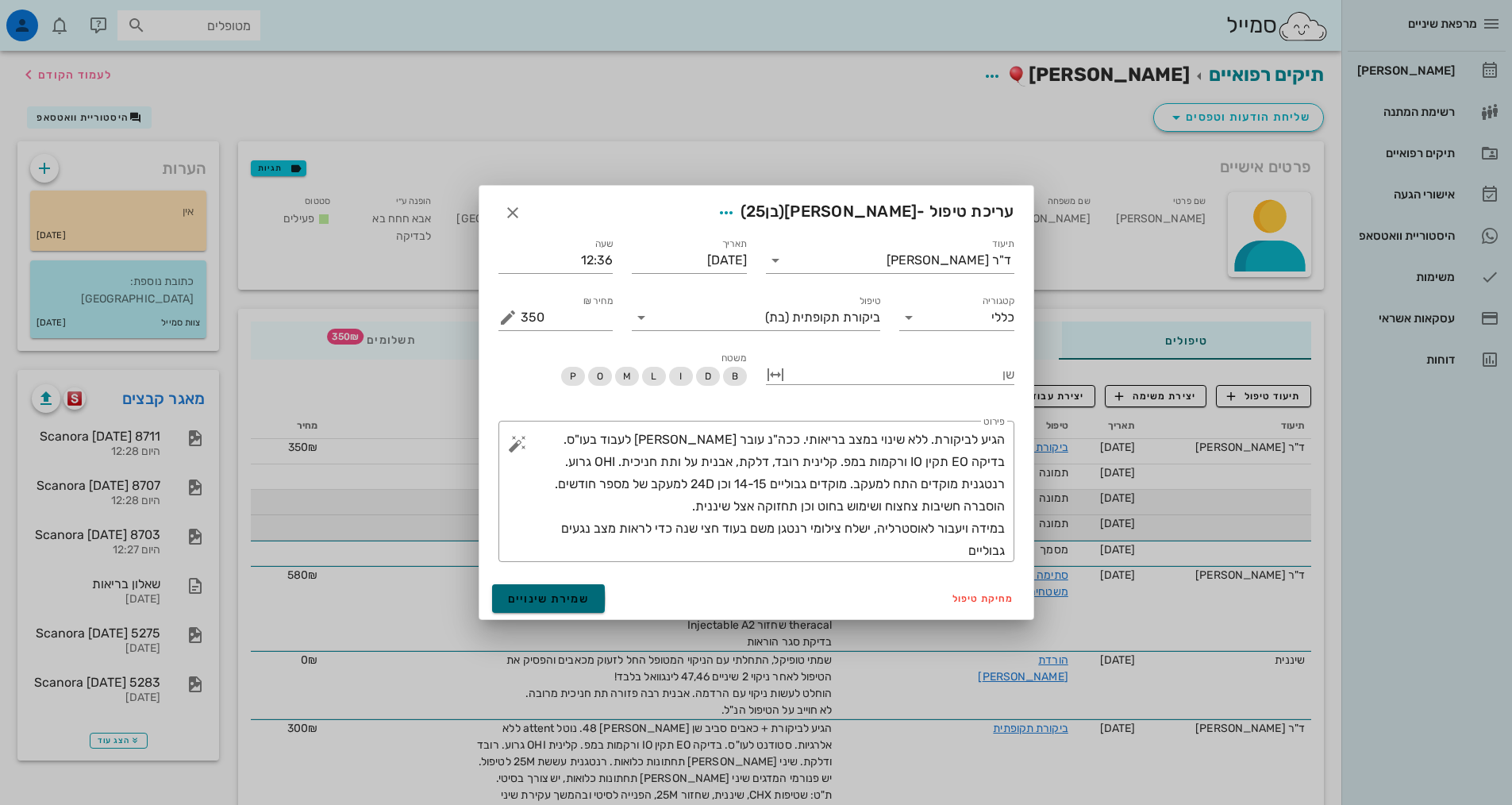
click at [580, 595] on span "שמירת שינויים" at bounding box center [548, 599] width 82 height 14
